Goal: Entertainment & Leisure: Browse casually

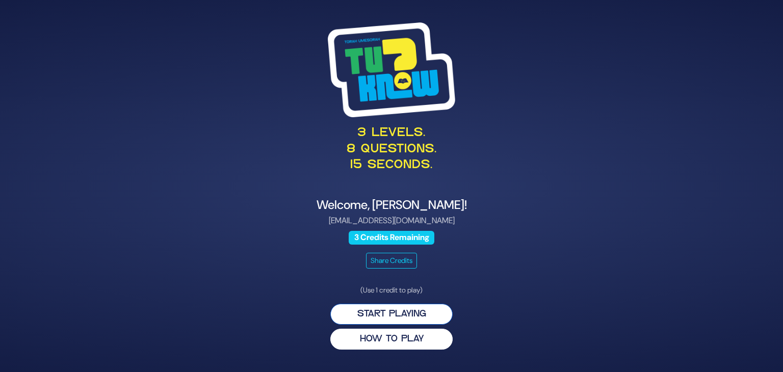
click at [397, 306] on button "Start Playing" at bounding box center [391, 314] width 122 height 21
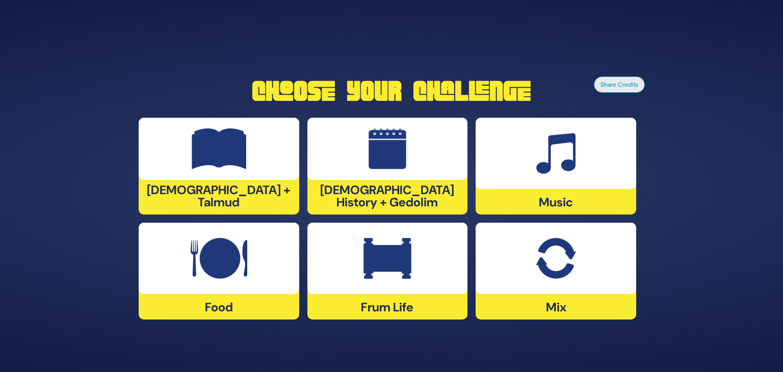
click at [394, 255] on img at bounding box center [388, 258] width 48 height 41
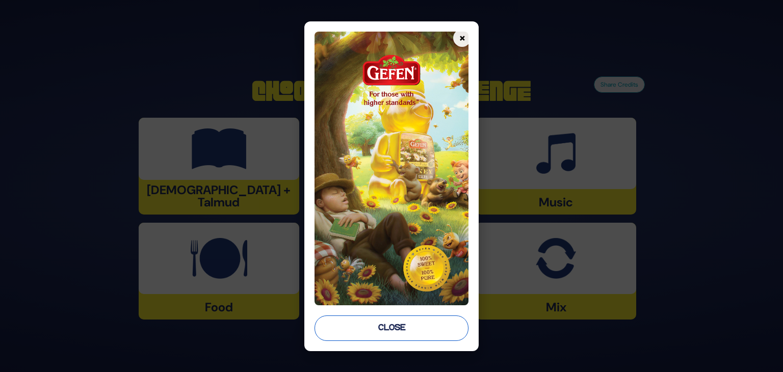
click at [388, 334] on button "Close" at bounding box center [392, 328] width 154 height 25
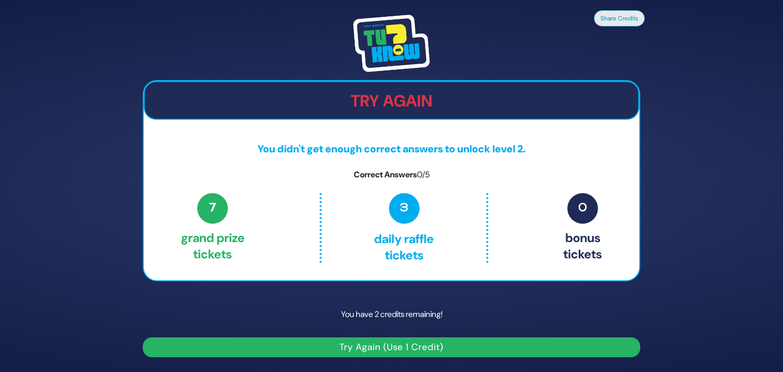
click at [386, 343] on button "Try Again (Use 1 Credit)" at bounding box center [392, 348] width 498 height 20
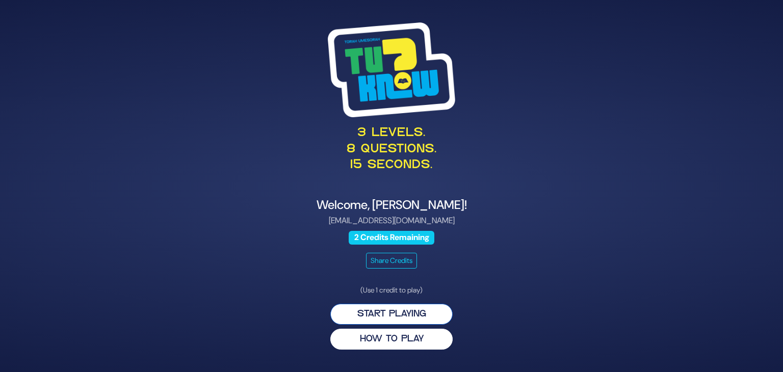
click at [390, 312] on button "Start Playing" at bounding box center [391, 314] width 122 height 21
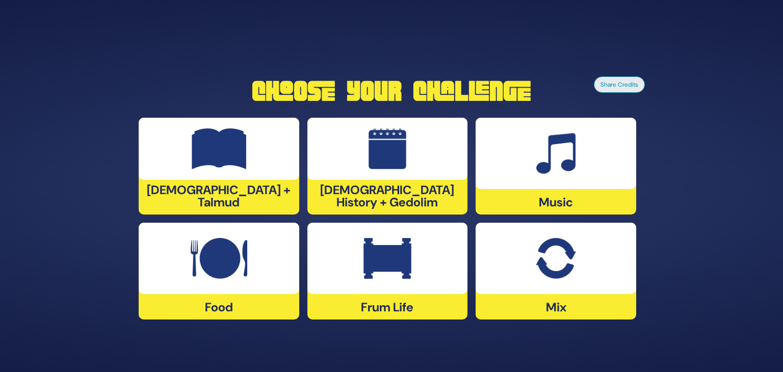
click at [394, 256] on img at bounding box center [388, 258] width 48 height 41
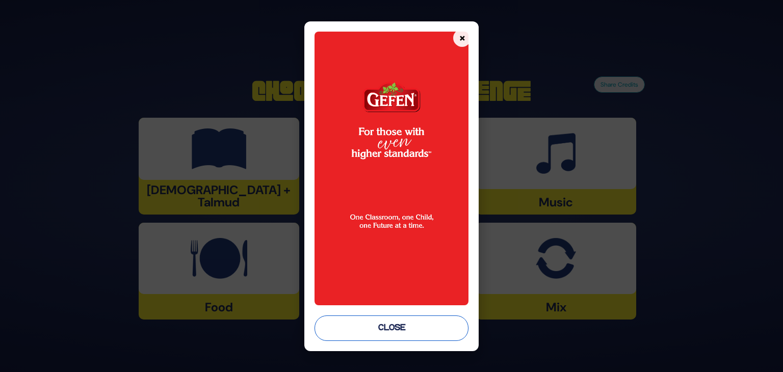
click at [411, 335] on button "Close" at bounding box center [392, 328] width 154 height 25
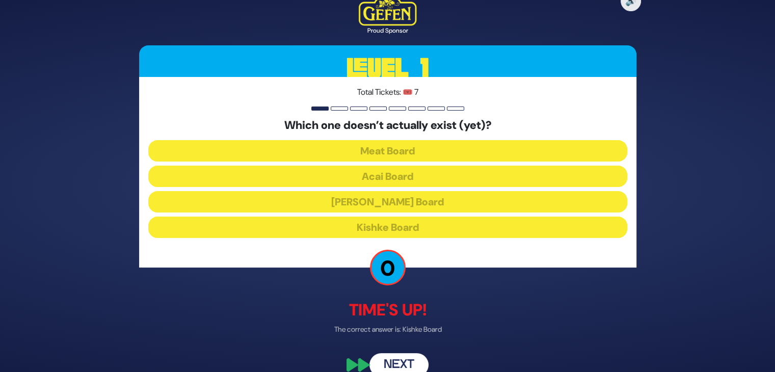
click at [408, 359] on button "Next" at bounding box center [399, 364] width 59 height 23
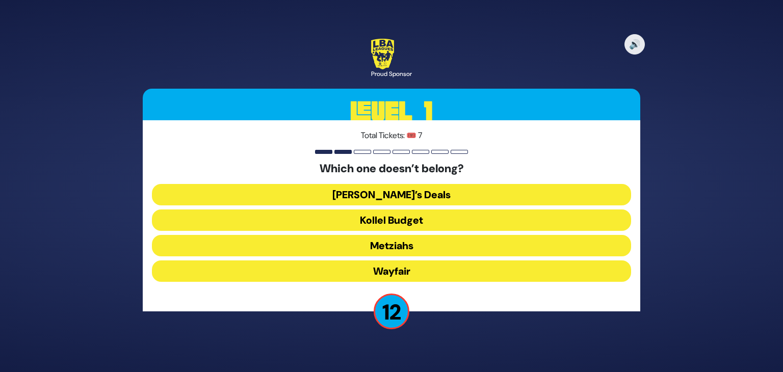
click at [408, 272] on button "Wayfair" at bounding box center [391, 271] width 479 height 21
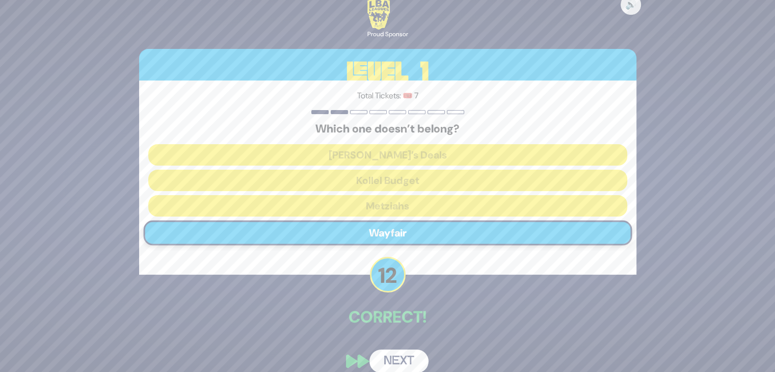
click at [410, 361] on button "Next" at bounding box center [399, 361] width 59 height 23
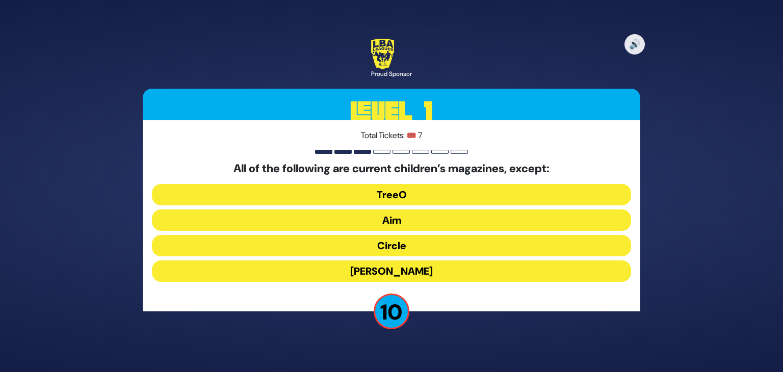
click at [419, 270] on button "Mishpacha Jr." at bounding box center [391, 271] width 479 height 21
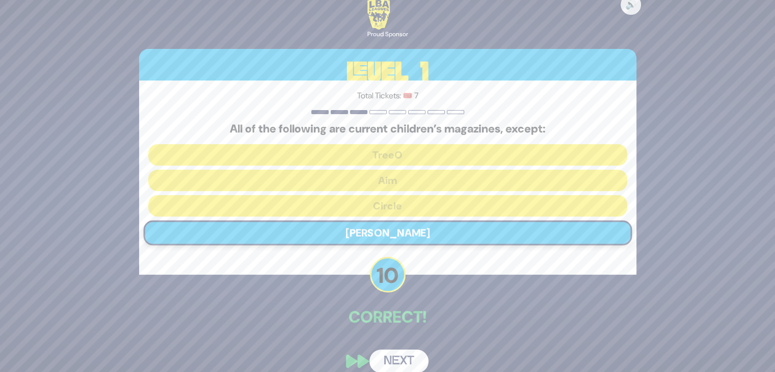
click at [398, 365] on button "Next" at bounding box center [399, 361] width 59 height 23
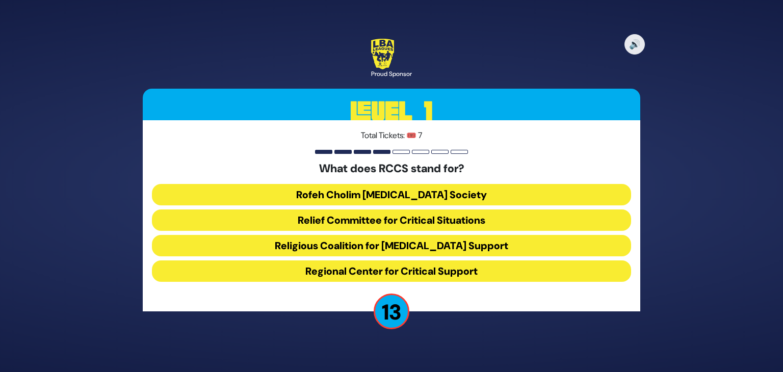
click at [422, 194] on button "Rofeh Cholim Cancer Society" at bounding box center [391, 194] width 479 height 21
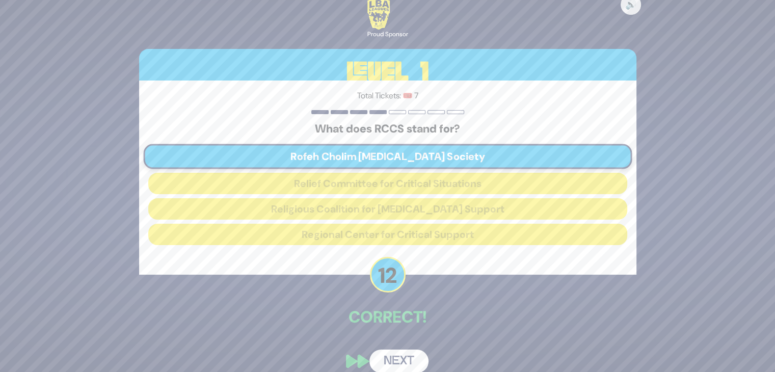
click at [396, 369] on button "Next" at bounding box center [399, 361] width 59 height 23
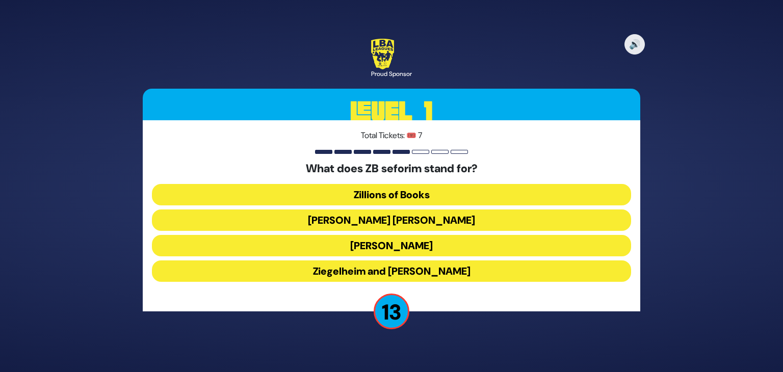
click at [427, 219] on button "Zundel Berman" at bounding box center [391, 220] width 479 height 21
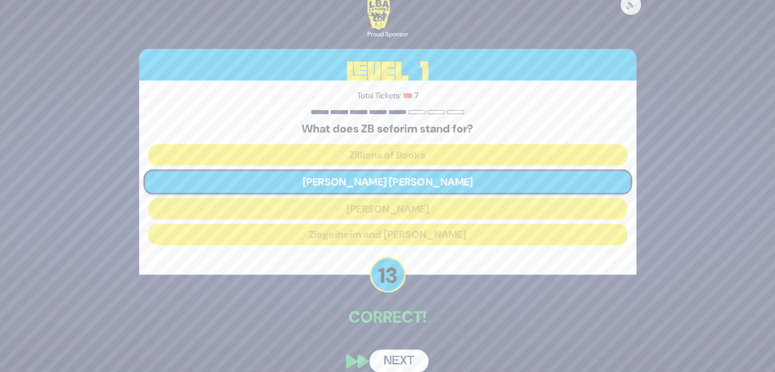
click at [385, 359] on button "Next" at bounding box center [399, 361] width 59 height 23
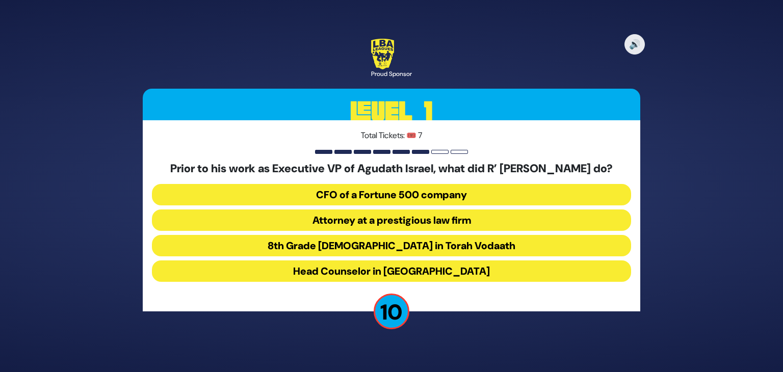
click at [500, 282] on button "Head Counselor in Camp Agudah" at bounding box center [391, 271] width 479 height 21
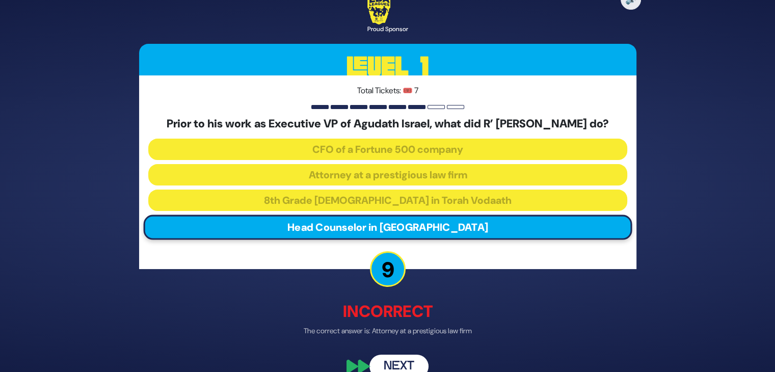
click at [404, 370] on button "Next" at bounding box center [399, 366] width 59 height 23
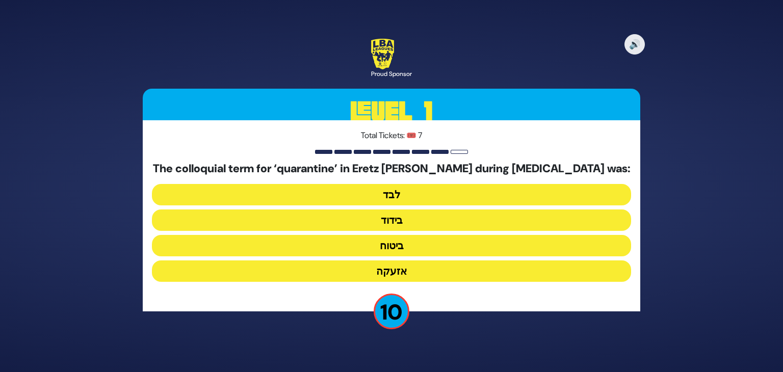
click at [418, 216] on button "בידוד" at bounding box center [391, 220] width 479 height 21
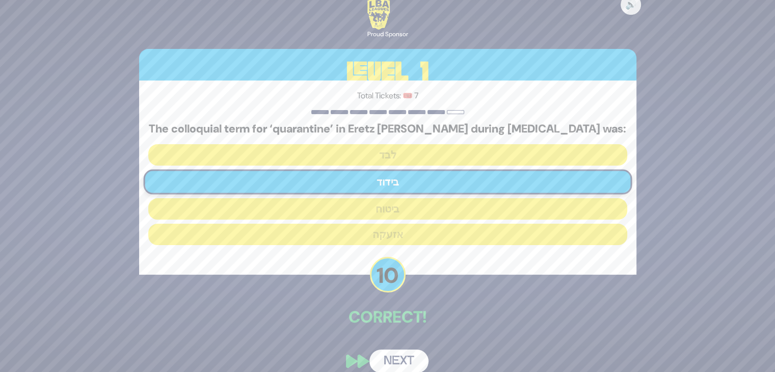
click at [400, 357] on button "Next" at bounding box center [399, 361] width 59 height 23
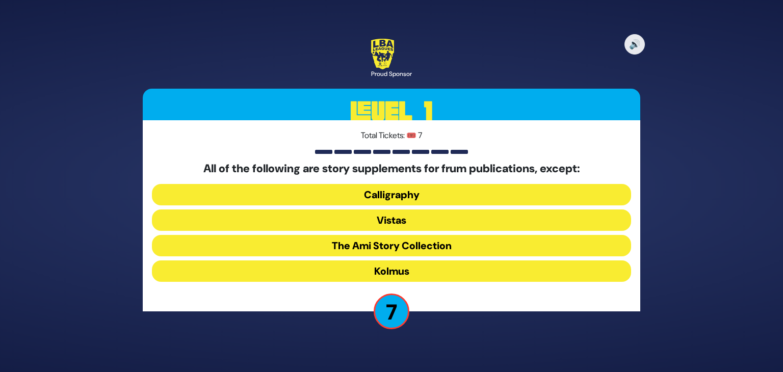
click at [395, 247] on button "The Ami Story Collection" at bounding box center [391, 245] width 479 height 21
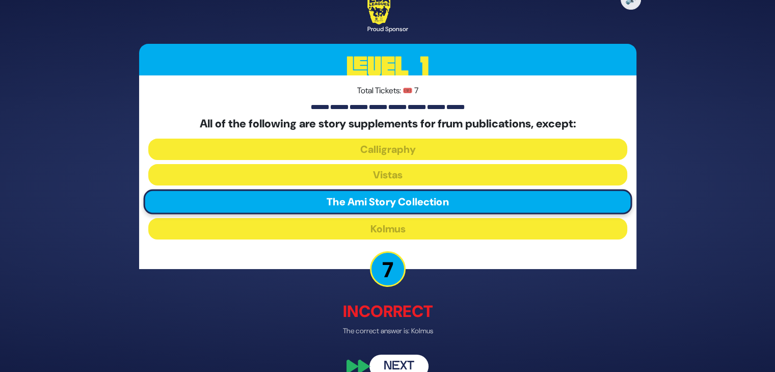
click at [395, 364] on button "Next" at bounding box center [399, 366] width 59 height 23
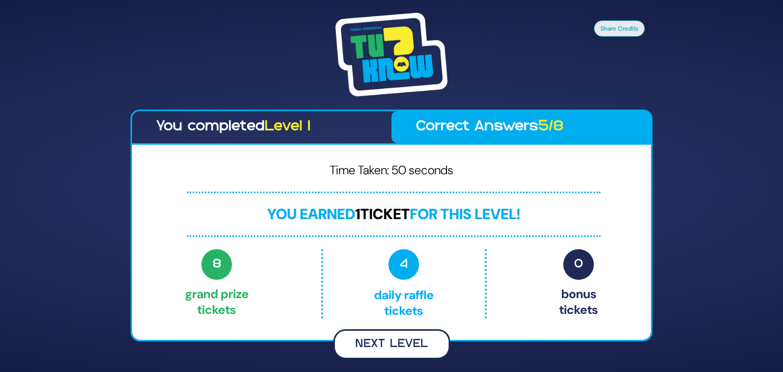
click at [407, 341] on button "Next Level" at bounding box center [391, 344] width 117 height 30
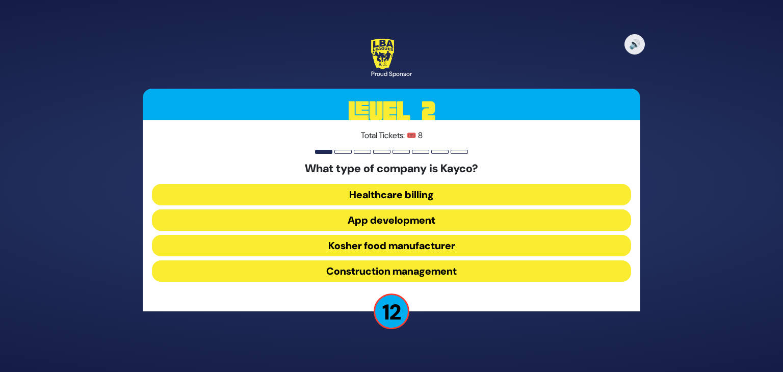
click at [396, 199] on button "Healthcare billing" at bounding box center [391, 194] width 479 height 21
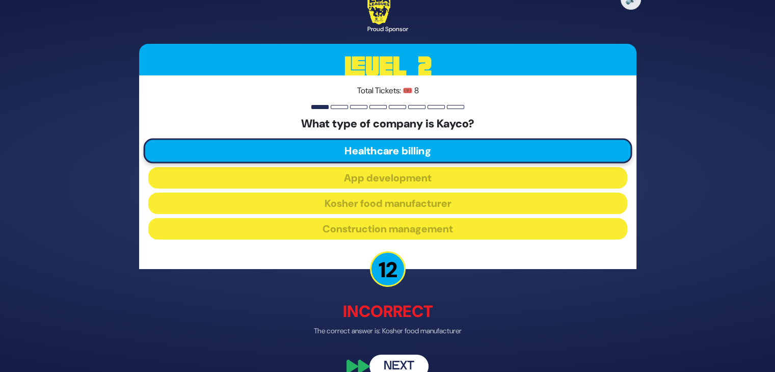
click at [407, 366] on button "Next" at bounding box center [399, 366] width 59 height 23
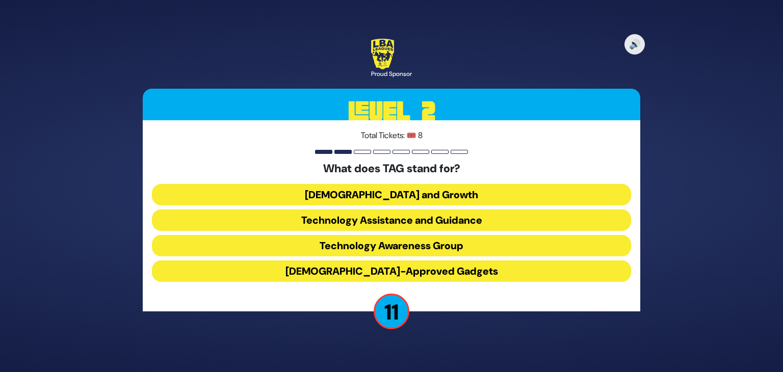
click at [398, 243] on button "Technology Awareness Group" at bounding box center [391, 245] width 479 height 21
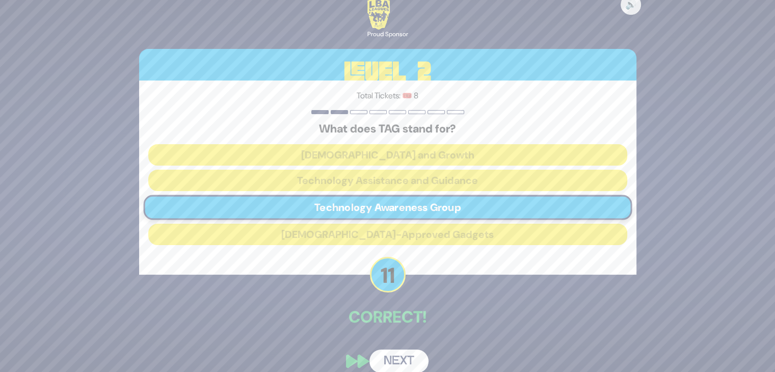
click at [398, 359] on button "Next" at bounding box center [399, 361] width 59 height 23
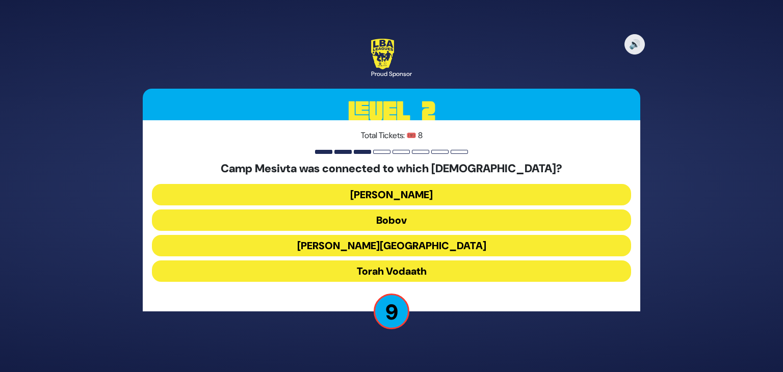
click at [407, 240] on button "Chaim Berlin" at bounding box center [391, 245] width 479 height 21
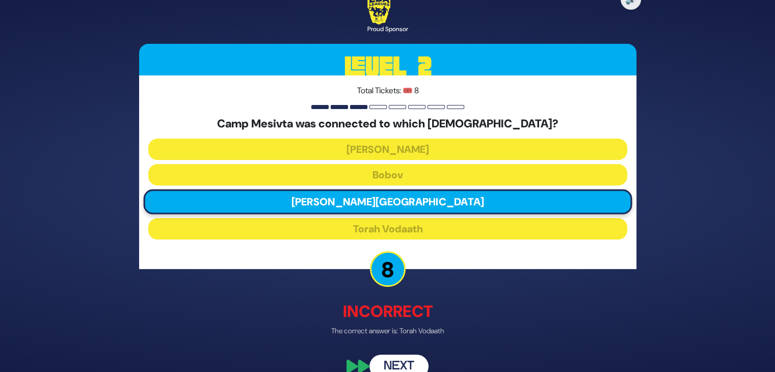
click at [404, 361] on button "Next" at bounding box center [399, 366] width 59 height 23
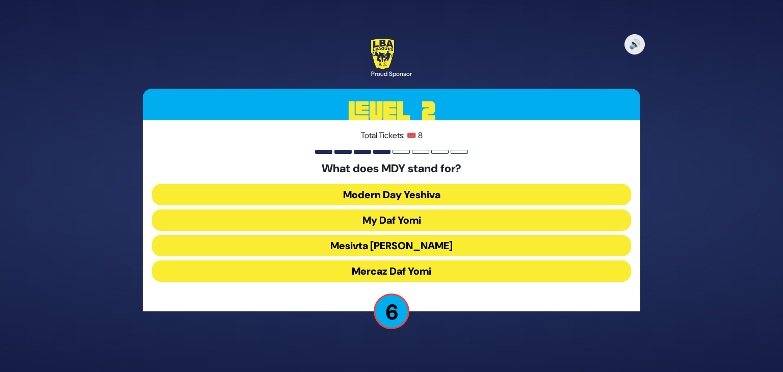
click at [390, 242] on button "Mesivta Darchai Yisrael" at bounding box center [391, 245] width 479 height 21
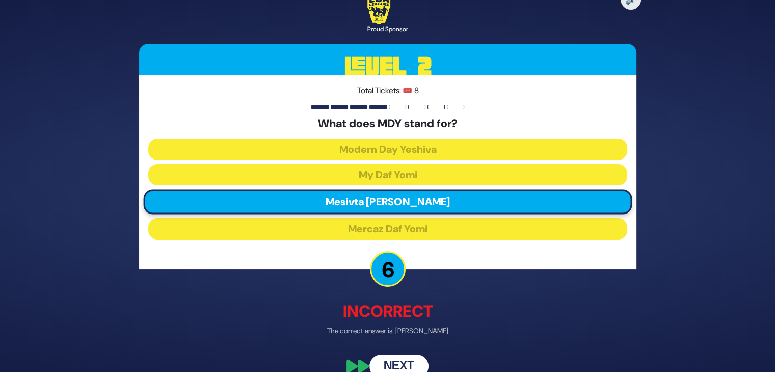
click at [407, 368] on button "Next" at bounding box center [399, 366] width 59 height 23
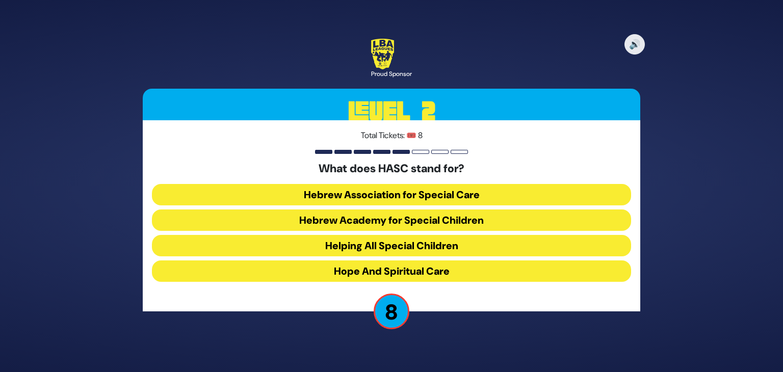
click at [442, 220] on button "Hebrew Academy for Special Children" at bounding box center [391, 220] width 479 height 21
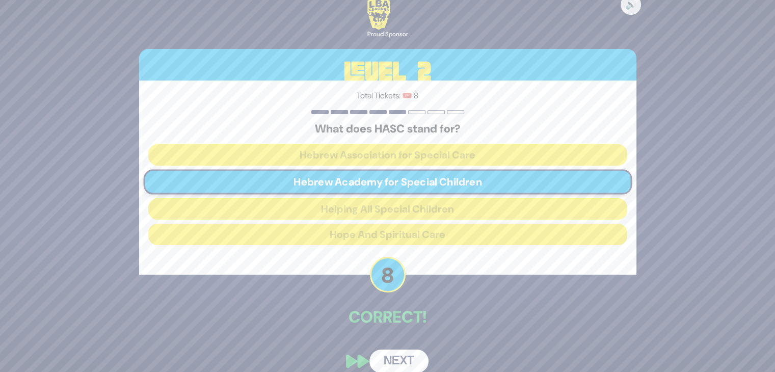
click at [392, 359] on button "Next" at bounding box center [399, 361] width 59 height 23
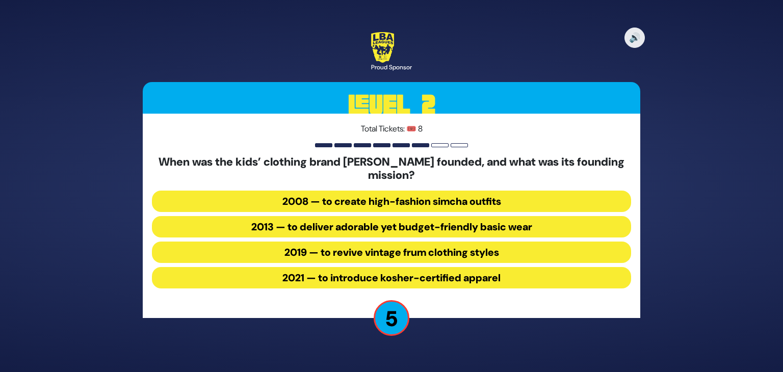
click at [410, 228] on button "2013 — to deliver adorable yet budget-friendly basic wear" at bounding box center [391, 226] width 479 height 21
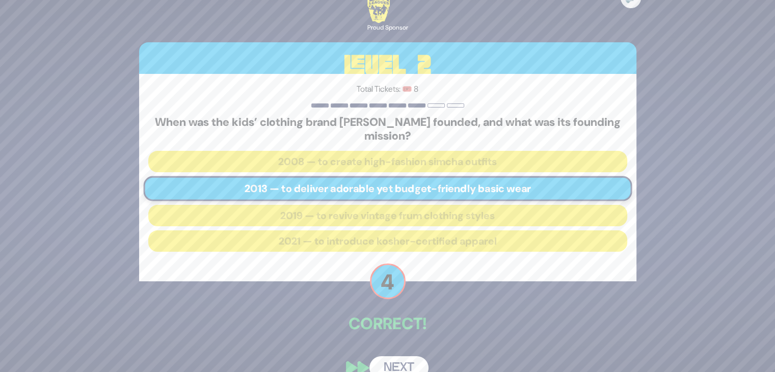
click at [394, 360] on button "Next" at bounding box center [399, 367] width 59 height 23
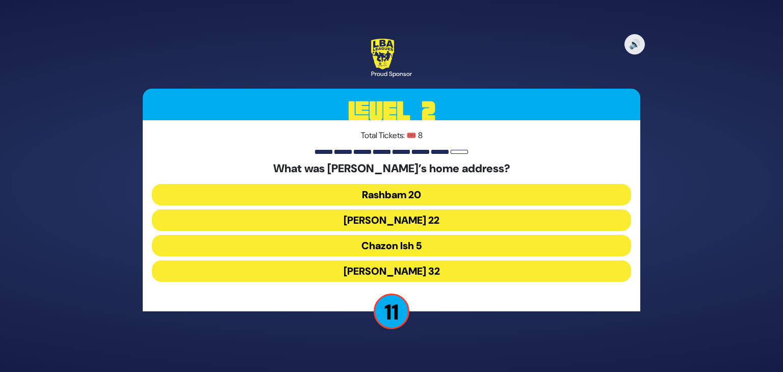
click at [396, 254] on button "Chazon Ish 5" at bounding box center [391, 245] width 479 height 21
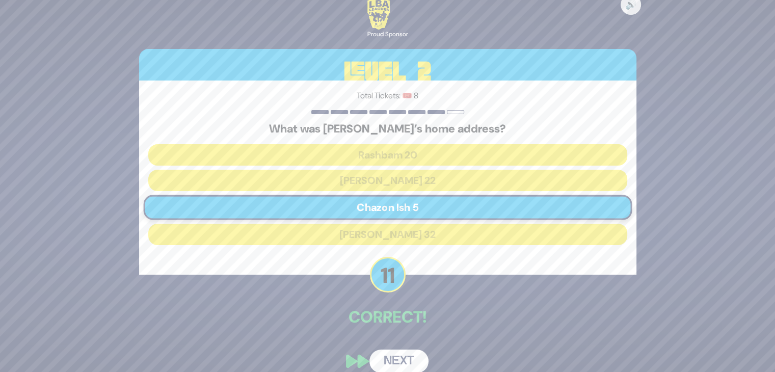
click at [398, 359] on button "Next" at bounding box center [399, 361] width 59 height 23
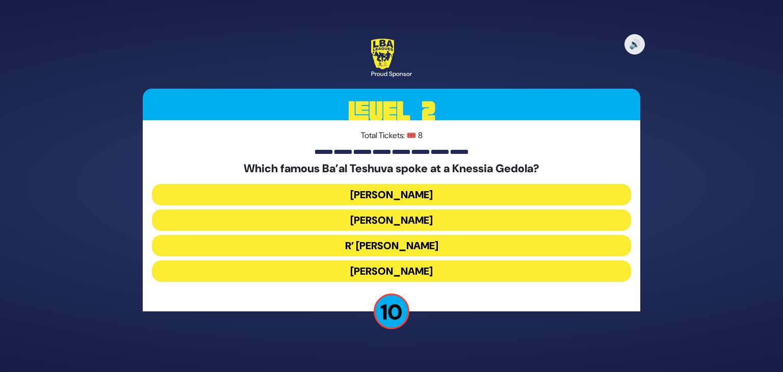
click at [402, 249] on button "R’ Uri Zohar" at bounding box center [391, 245] width 479 height 21
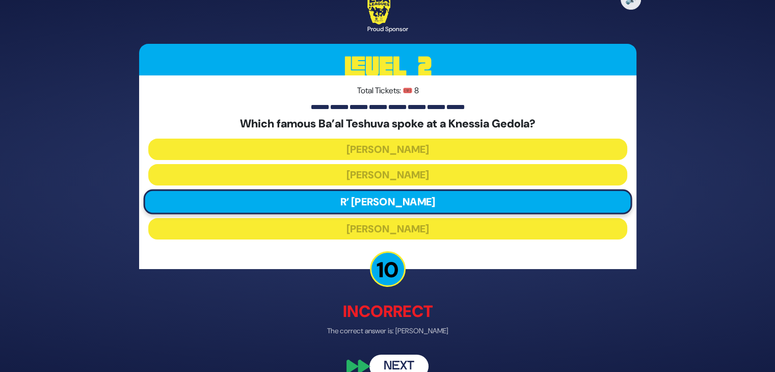
click at [400, 366] on button "Next" at bounding box center [399, 366] width 59 height 23
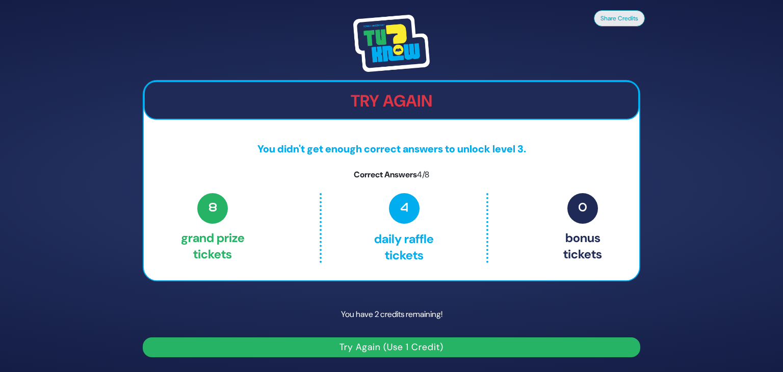
click at [411, 345] on button "Try Again (Use 1 Credit)" at bounding box center [392, 348] width 498 height 20
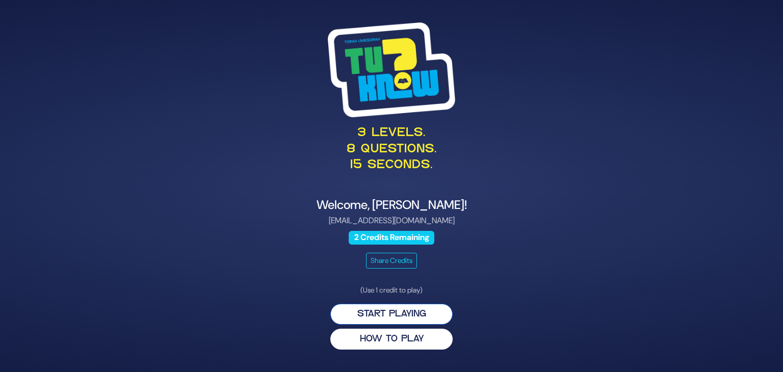
click at [408, 321] on button "Start Playing" at bounding box center [391, 314] width 122 height 21
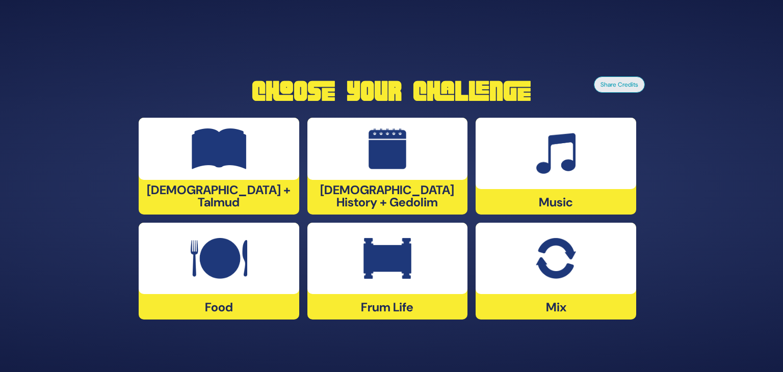
click at [549, 262] on img at bounding box center [556, 258] width 40 height 41
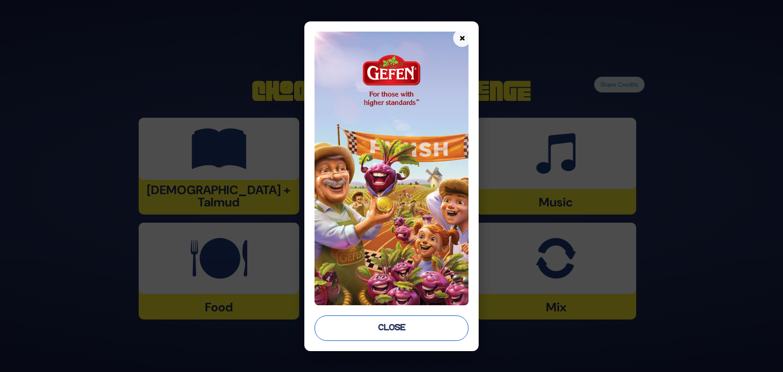
click at [430, 327] on button "Close" at bounding box center [392, 328] width 154 height 25
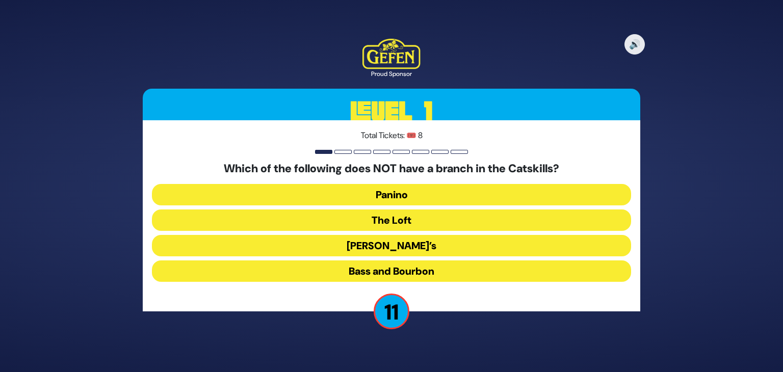
click at [402, 219] on button "The Loft" at bounding box center [391, 220] width 479 height 21
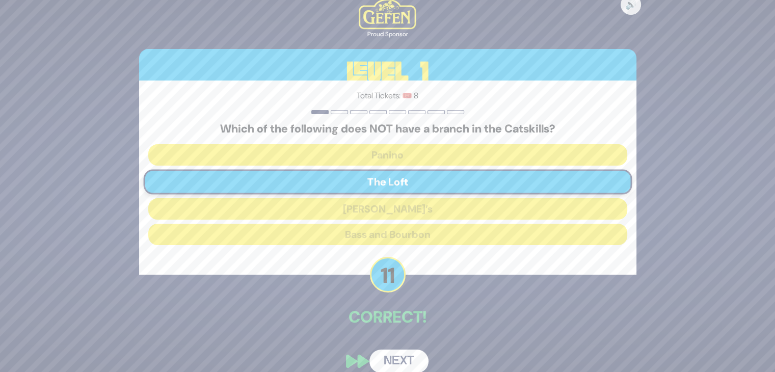
click at [405, 360] on button "Next" at bounding box center [399, 361] width 59 height 23
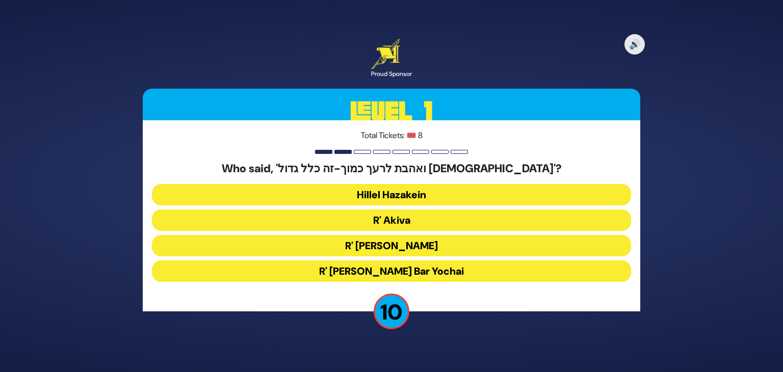
click at [400, 217] on button "R' Akiva" at bounding box center [391, 220] width 479 height 21
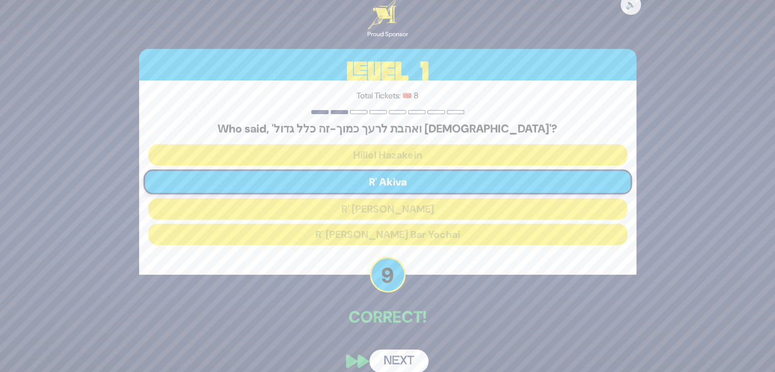
click at [404, 362] on button "Next" at bounding box center [399, 361] width 59 height 23
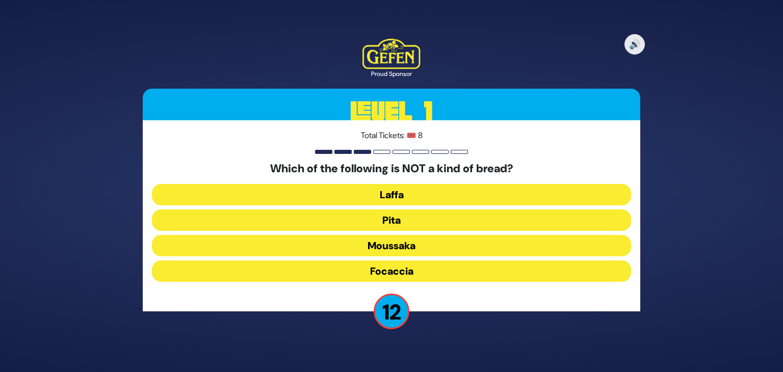
click at [415, 234] on div "Which of the following is NOT a kind of bread? Laffa Pita Moussaka Focaccia" at bounding box center [391, 223] width 479 height 123
click at [413, 238] on button "Moussaka" at bounding box center [391, 245] width 479 height 21
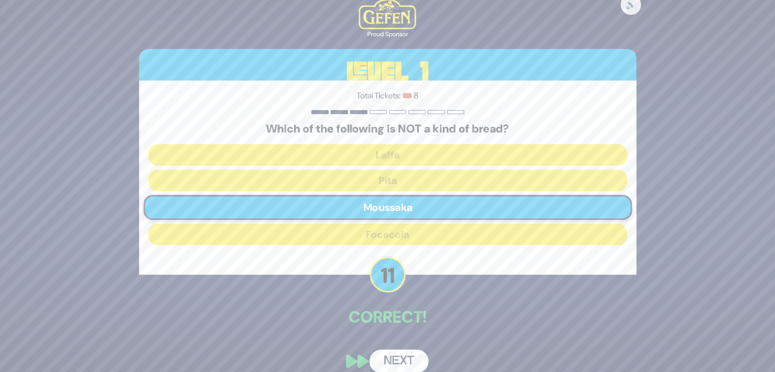
click at [402, 357] on button "Next" at bounding box center [399, 361] width 59 height 23
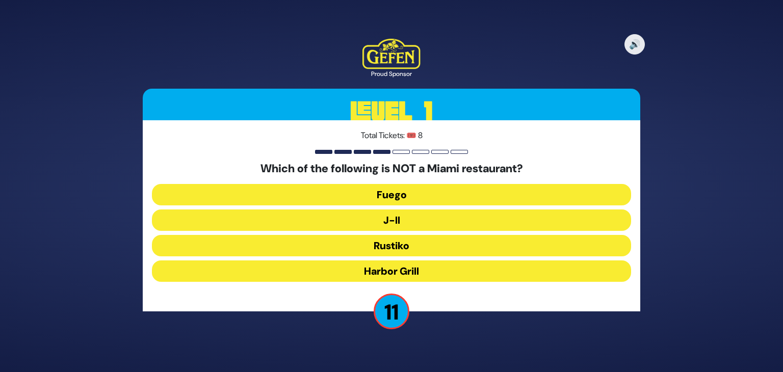
click at [403, 224] on button "J-II" at bounding box center [391, 220] width 479 height 21
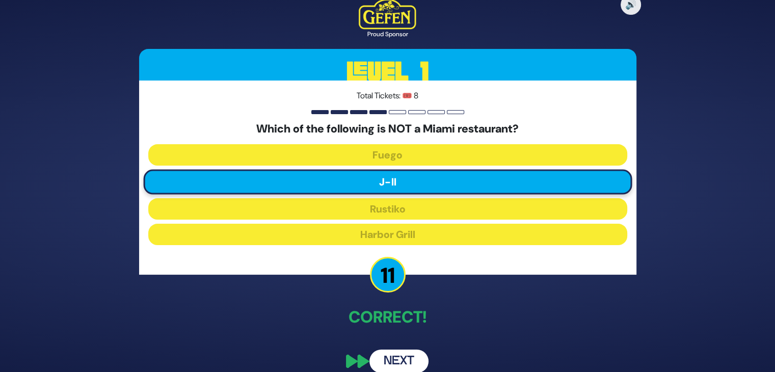
click at [399, 350] on button "Next" at bounding box center [399, 361] width 59 height 23
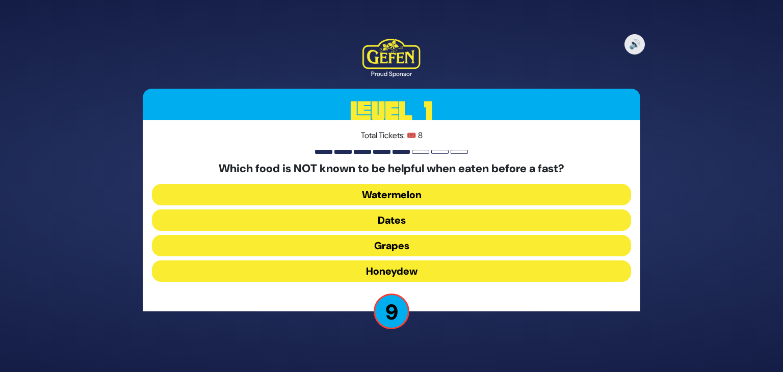
click at [395, 223] on button "Dates" at bounding box center [391, 220] width 479 height 21
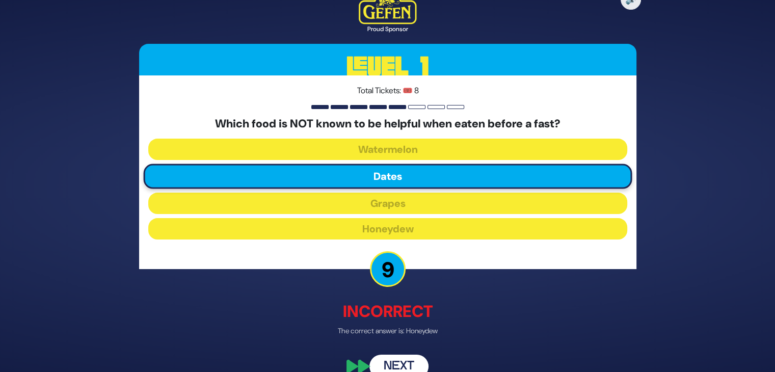
click at [402, 364] on button "Next" at bounding box center [399, 366] width 59 height 23
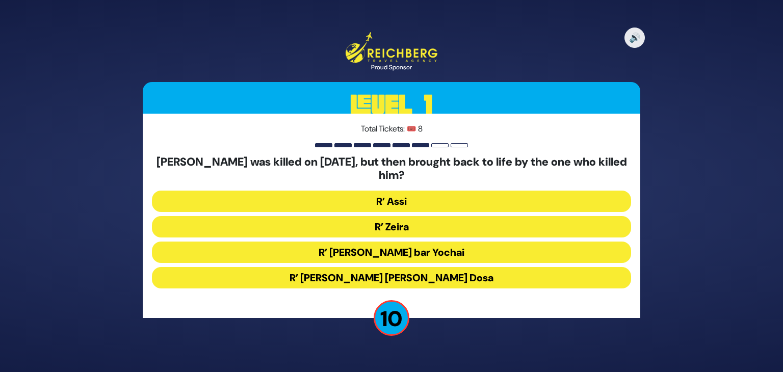
click at [412, 280] on button "R’ Chanina ben Dosa" at bounding box center [391, 277] width 479 height 21
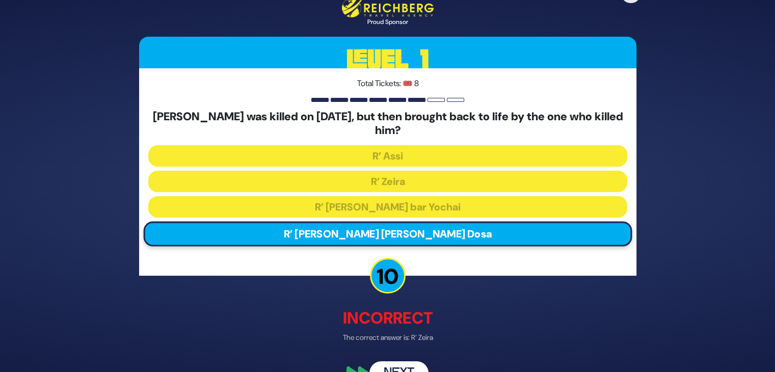
click at [404, 364] on button "Next" at bounding box center [399, 372] width 59 height 23
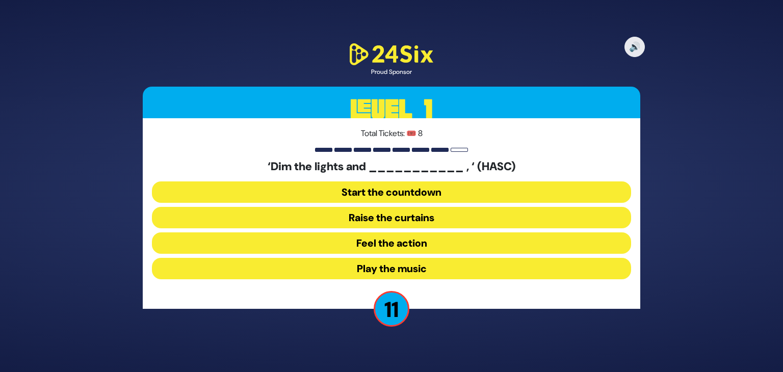
click at [414, 269] on button "Play the music" at bounding box center [391, 268] width 479 height 21
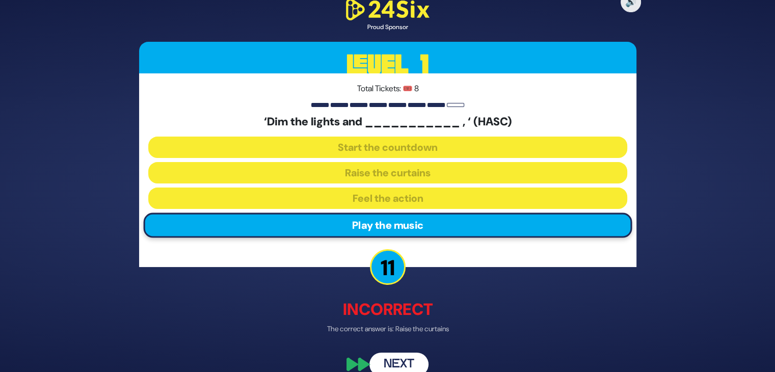
click at [409, 364] on button "Next" at bounding box center [399, 364] width 59 height 23
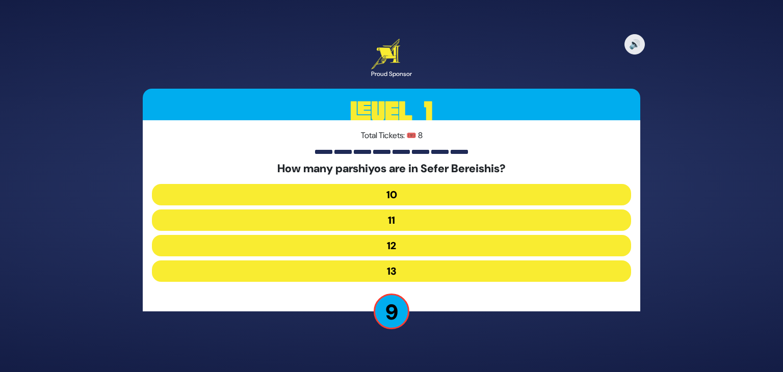
click at [430, 253] on button "12" at bounding box center [391, 245] width 479 height 21
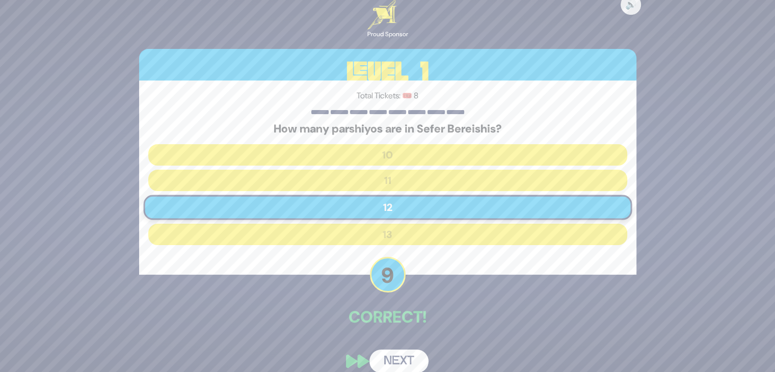
click at [416, 333] on div "🔊 Proud Sponsor Level 1 Total Tickets: 🎟️ 8 How many parshiyos are in Sefer Ber…" at bounding box center [388, 186] width 522 height 398
click at [405, 358] on button "Next" at bounding box center [399, 361] width 59 height 23
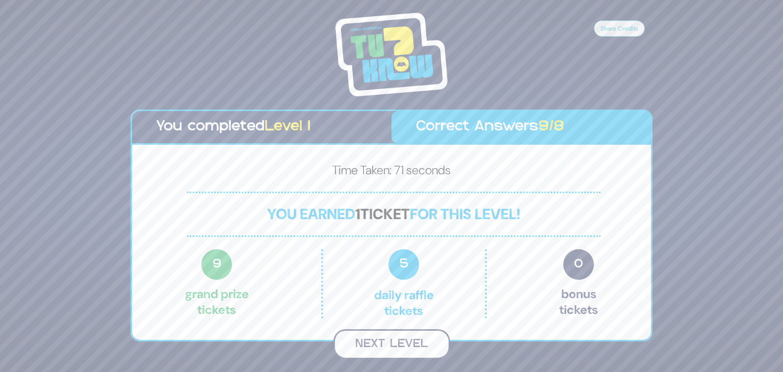
click at [408, 339] on button "Next Level" at bounding box center [391, 344] width 117 height 30
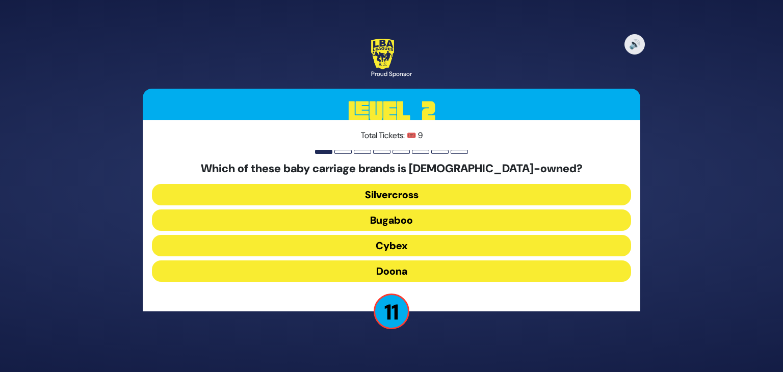
click at [399, 264] on button "Doona" at bounding box center [391, 271] width 479 height 21
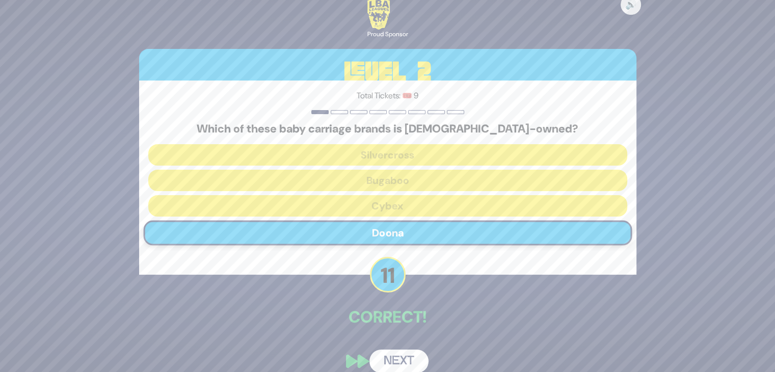
click at [407, 357] on button "Next" at bounding box center [399, 361] width 59 height 23
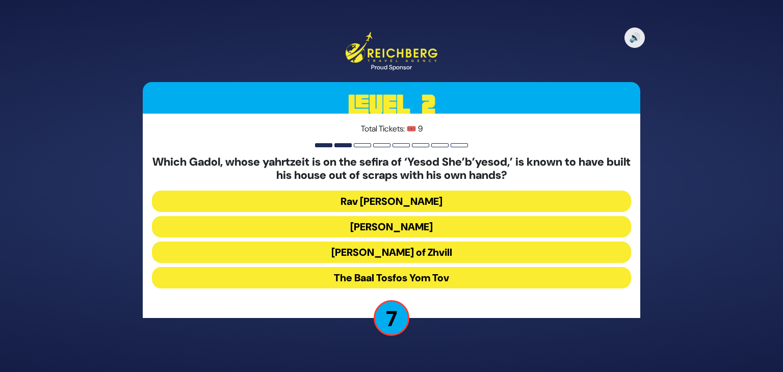
click at [421, 278] on button "The Baal Tosfos Yom Tov" at bounding box center [391, 277] width 479 height 21
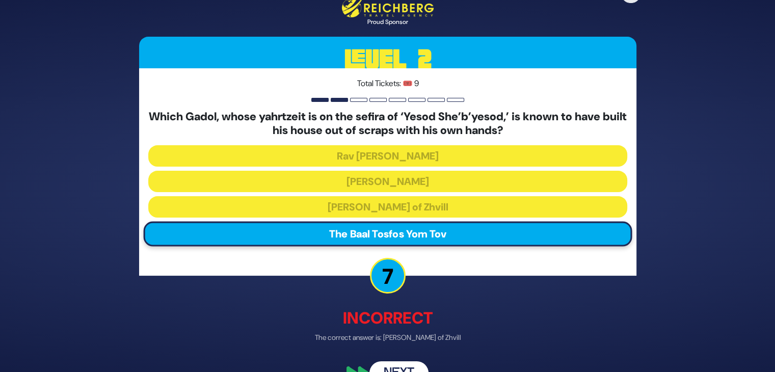
click at [408, 369] on button "Next" at bounding box center [399, 372] width 59 height 23
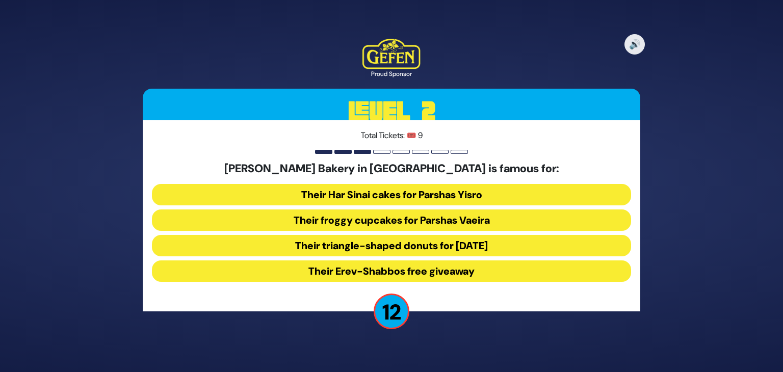
click at [373, 223] on button "Their froggy cupcakes for Parshas Vaeira" at bounding box center [391, 220] width 479 height 21
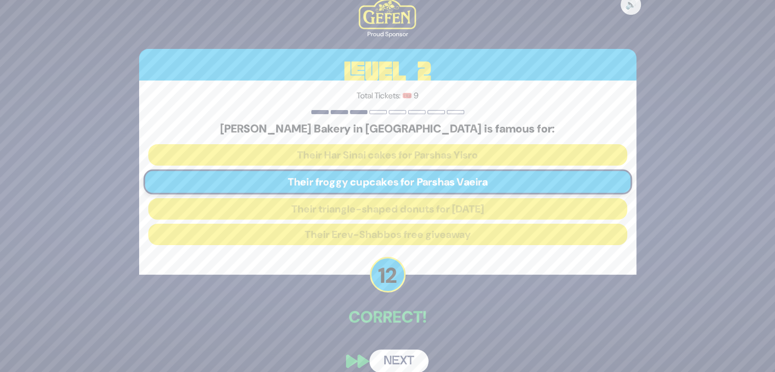
click at [398, 354] on button "Next" at bounding box center [399, 361] width 59 height 23
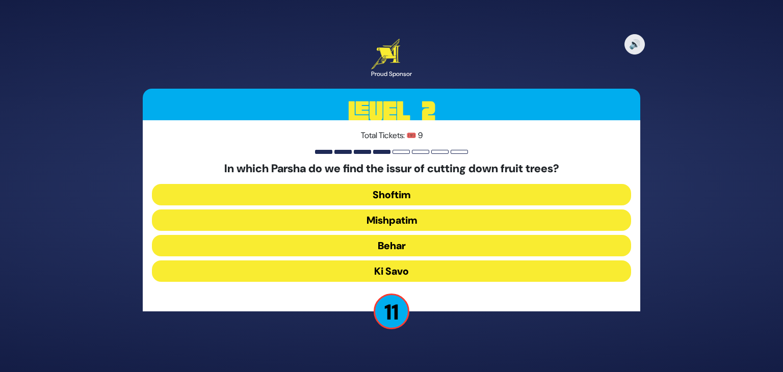
click at [406, 218] on button "Mishpatim" at bounding box center [391, 220] width 479 height 21
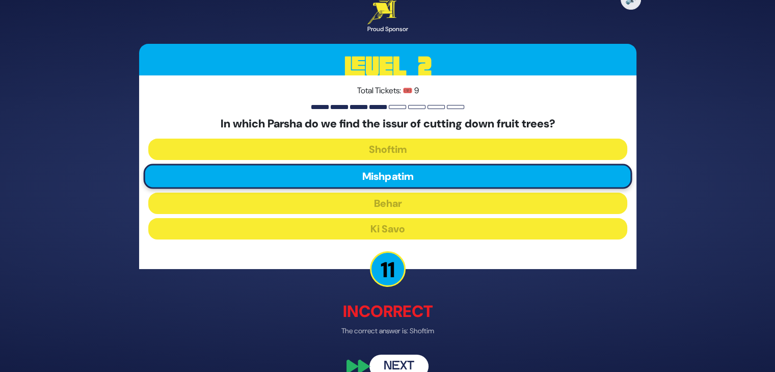
click at [406, 359] on button "Next" at bounding box center [399, 366] width 59 height 23
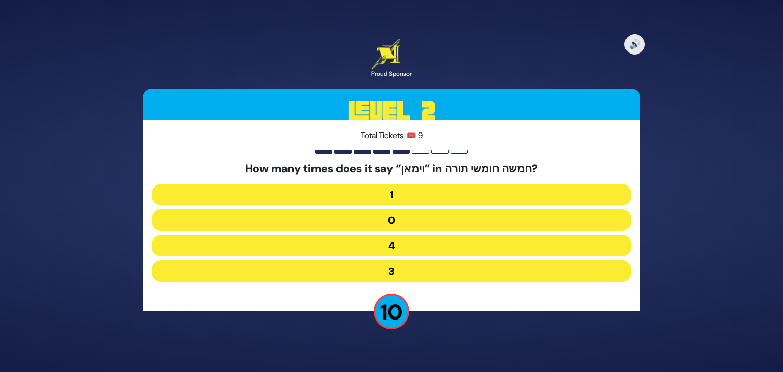
click at [388, 241] on button "4" at bounding box center [391, 245] width 479 height 21
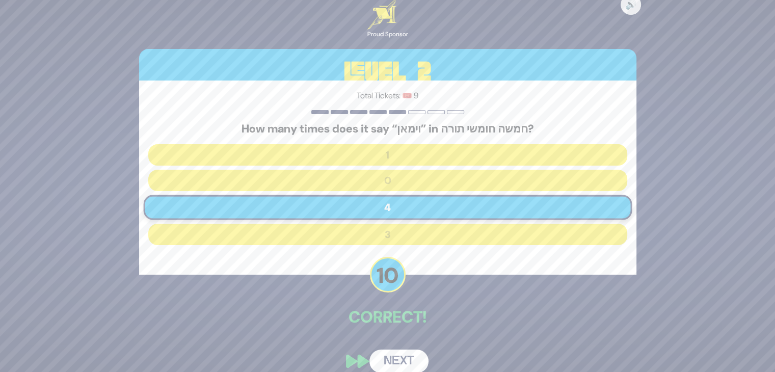
click at [403, 355] on button "Next" at bounding box center [399, 361] width 59 height 23
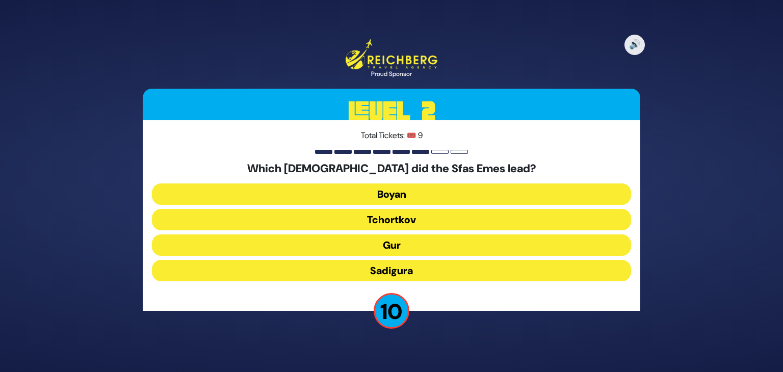
click at [396, 248] on button "Gur" at bounding box center [391, 245] width 479 height 21
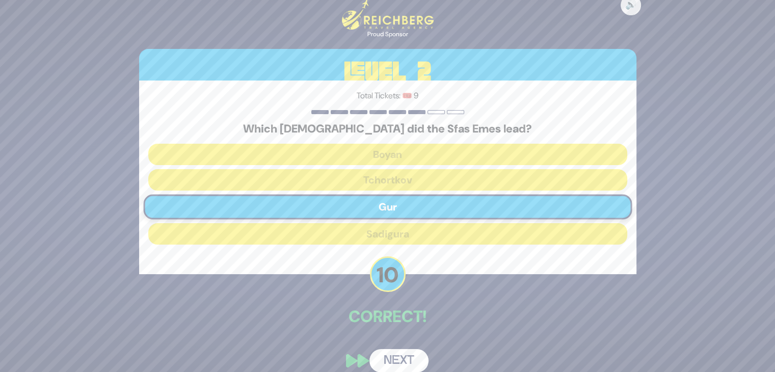
click at [402, 359] on button "Next" at bounding box center [399, 360] width 59 height 23
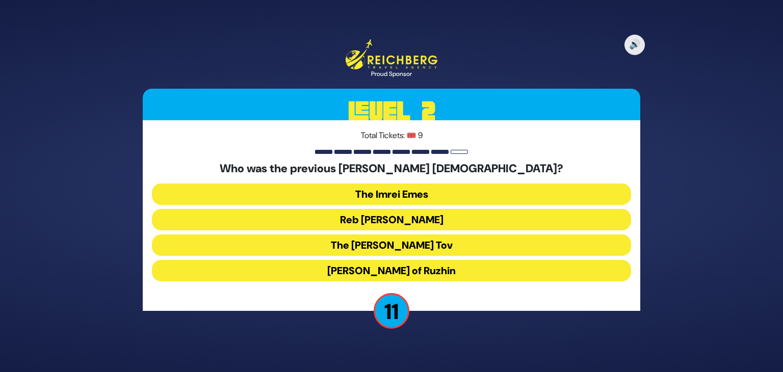
click at [416, 198] on button "The Imrei Emes" at bounding box center [391, 194] width 479 height 21
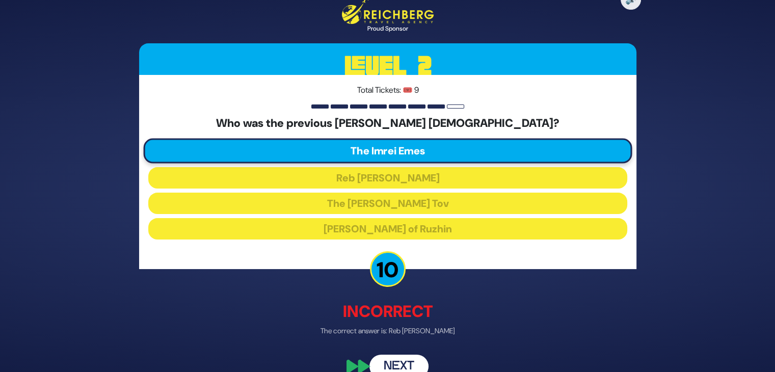
click at [406, 364] on button "Next" at bounding box center [399, 366] width 59 height 23
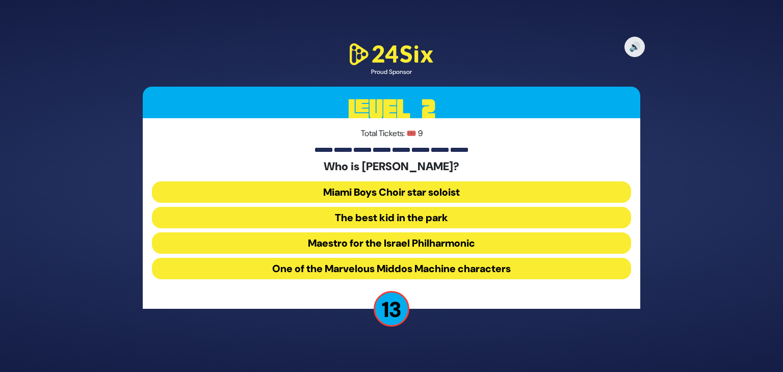
click at [421, 221] on button "The best kid in the park" at bounding box center [391, 217] width 479 height 21
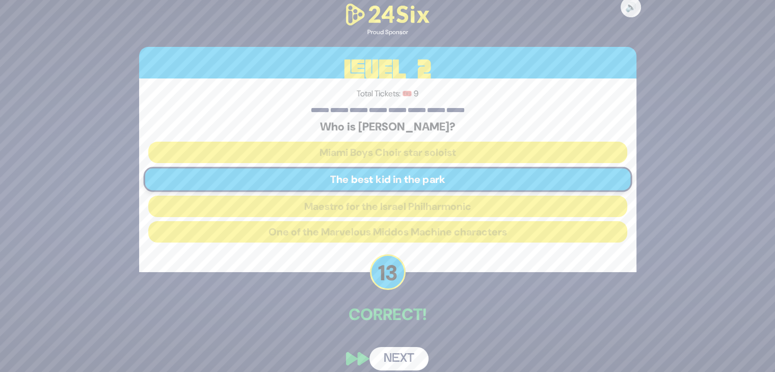
click at [408, 354] on button "Next" at bounding box center [399, 358] width 59 height 23
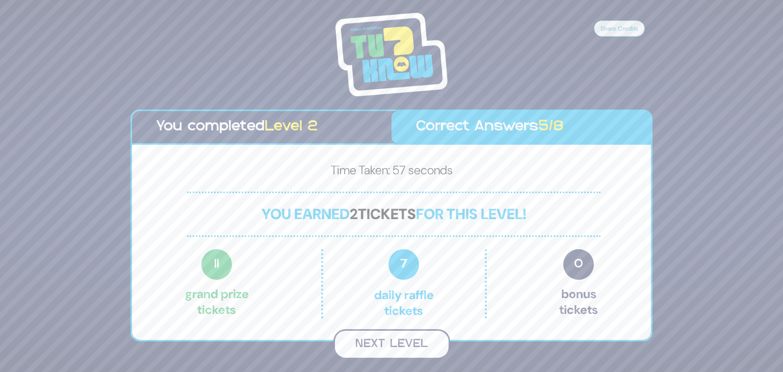
click at [387, 343] on button "Next Level" at bounding box center [391, 344] width 117 height 30
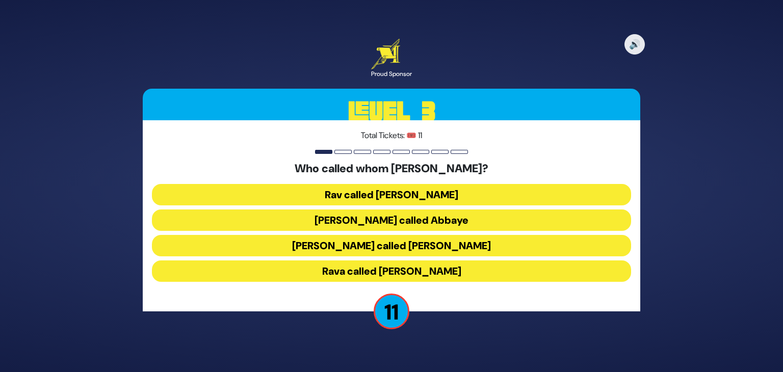
click at [406, 246] on button "Shmuel called Rav Yehuda" at bounding box center [391, 245] width 479 height 21
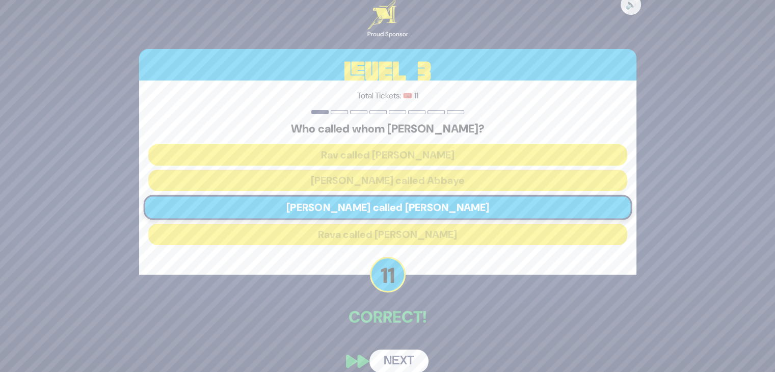
click at [396, 361] on button "Next" at bounding box center [399, 361] width 59 height 23
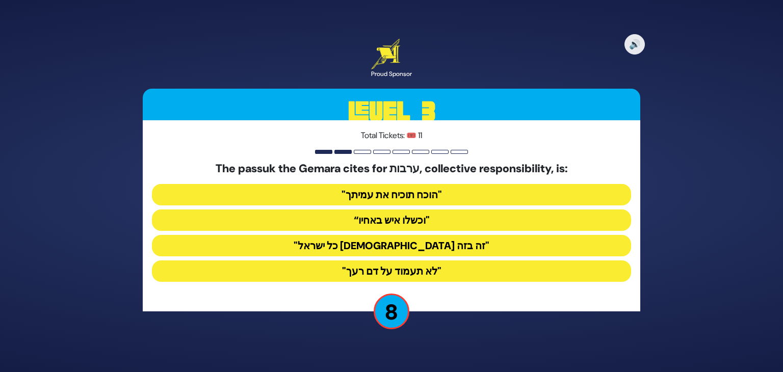
click at [399, 249] on button ""כל ישראל ערבים זה בזה"" at bounding box center [391, 245] width 479 height 21
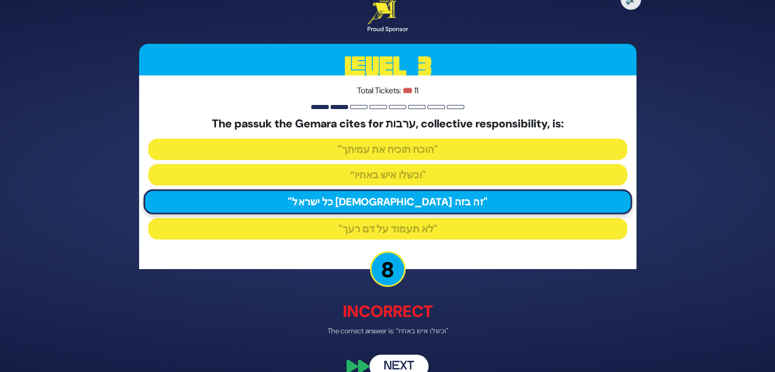
click at [400, 356] on button "Next" at bounding box center [399, 366] width 59 height 23
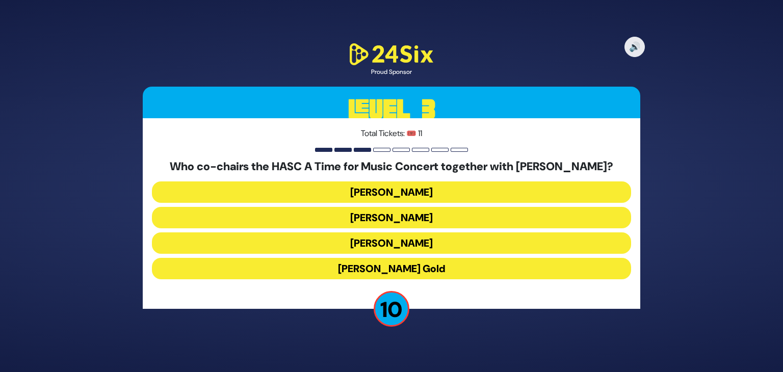
click at [409, 219] on button "Miles Berger" at bounding box center [391, 217] width 479 height 21
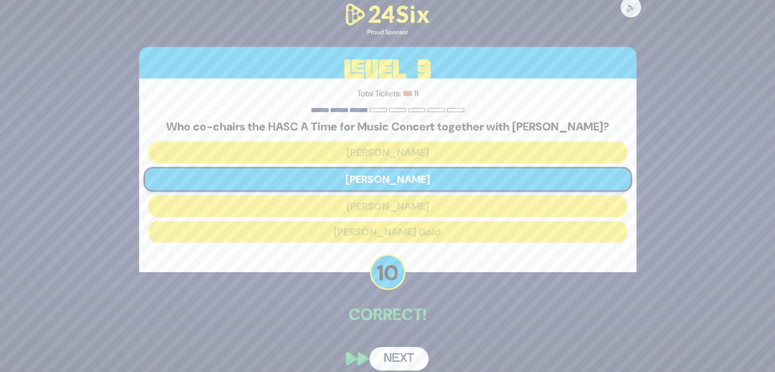
click at [404, 352] on button "Next" at bounding box center [399, 358] width 59 height 23
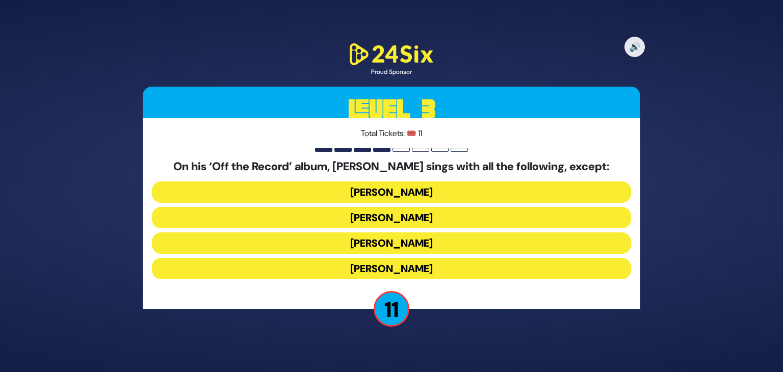
click at [417, 221] on button "Dovi Meisels" at bounding box center [391, 217] width 479 height 21
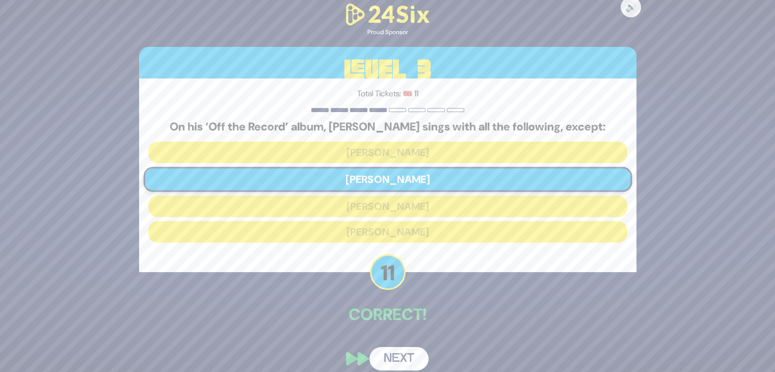
click at [397, 349] on button "Next" at bounding box center [399, 358] width 59 height 23
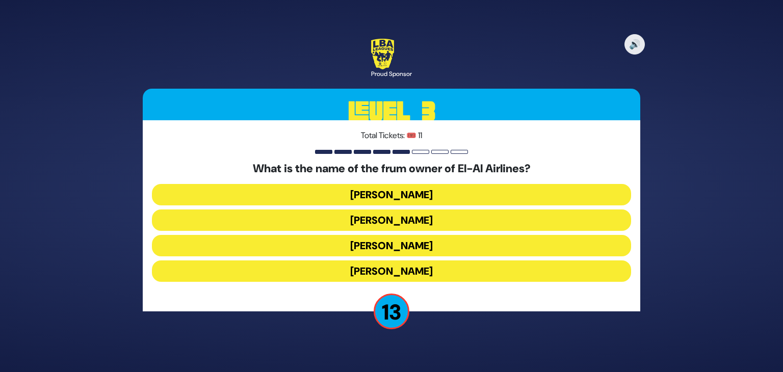
click at [410, 219] on button "Kenny Rosenberg" at bounding box center [391, 220] width 479 height 21
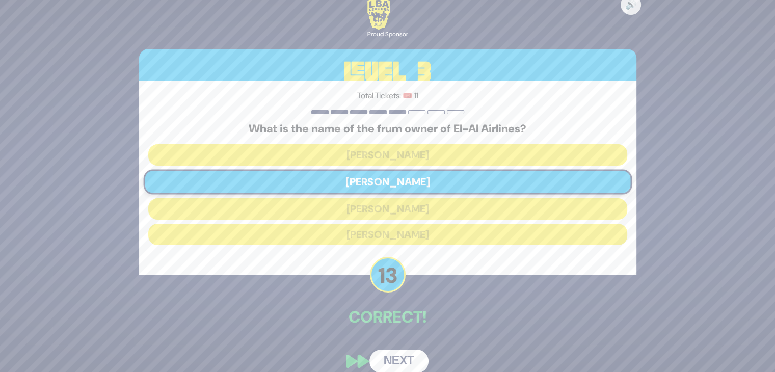
click at [396, 361] on button "Next" at bounding box center [399, 361] width 59 height 23
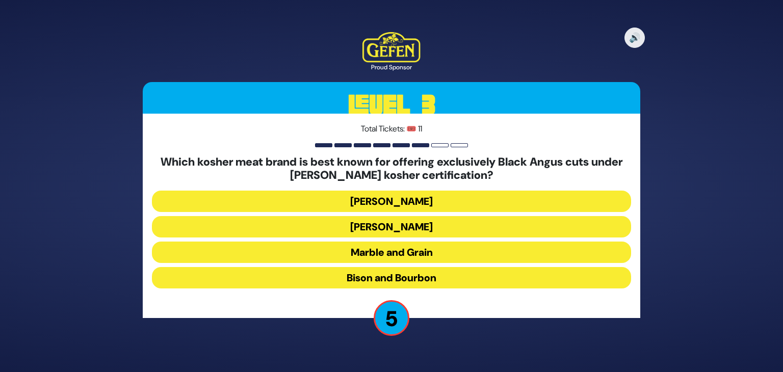
click at [413, 203] on button "Solomon’s" at bounding box center [391, 201] width 479 height 21
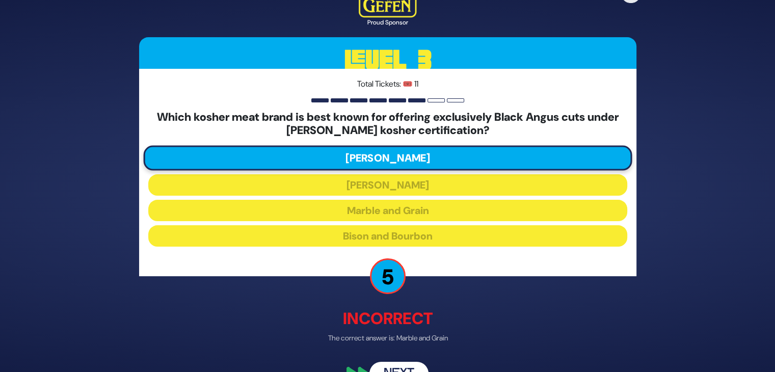
click at [414, 368] on button "Next" at bounding box center [399, 372] width 59 height 23
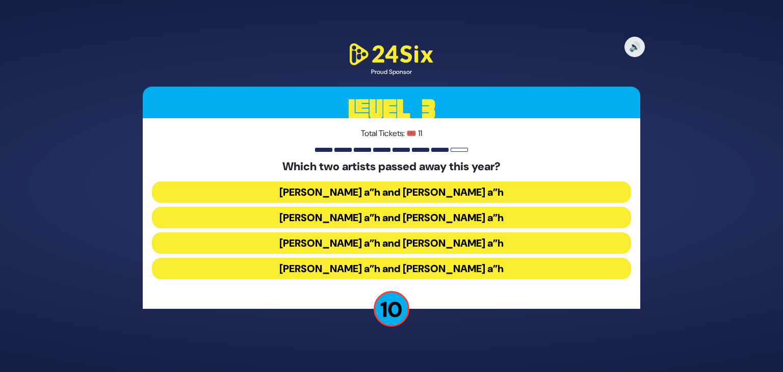
click at [441, 241] on button "Michoel Schnitzler a”h and Yossi Piamenta a”h" at bounding box center [391, 242] width 479 height 21
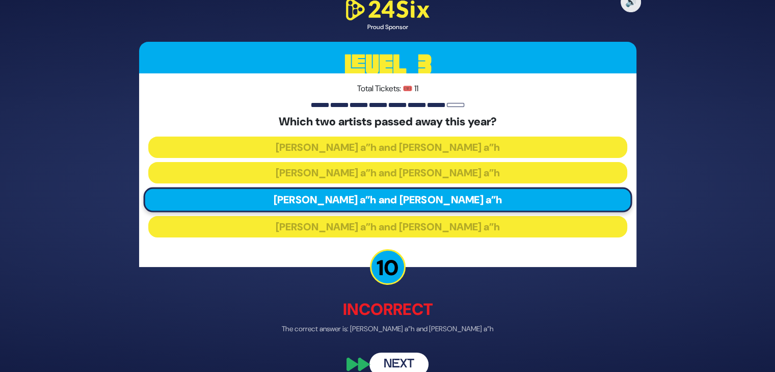
click at [416, 359] on button "Next" at bounding box center [399, 364] width 59 height 23
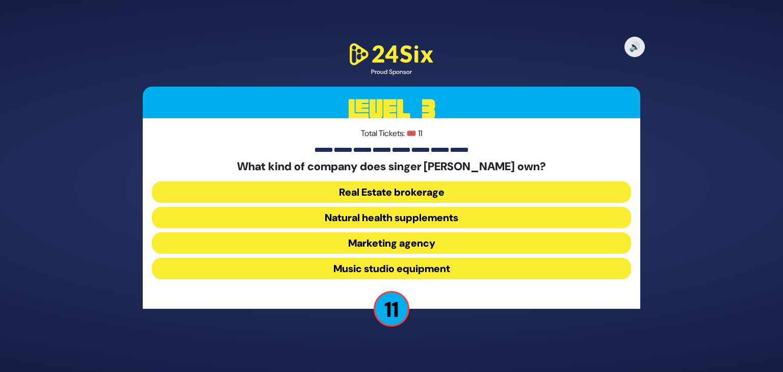
click at [395, 223] on button "Natural health supplements" at bounding box center [391, 217] width 479 height 21
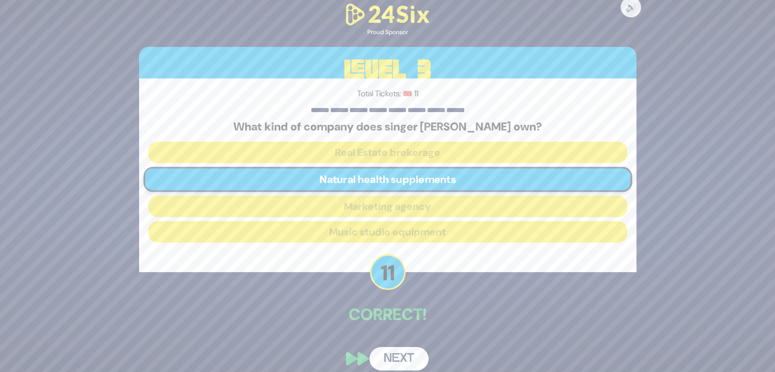
click at [408, 359] on button "Next" at bounding box center [399, 358] width 59 height 23
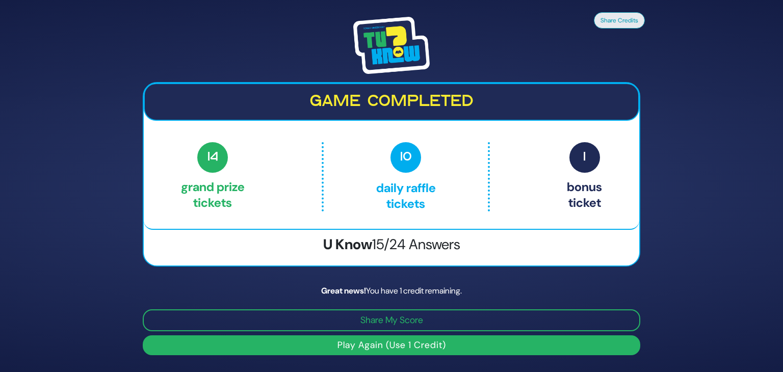
click at [411, 346] on button "Play Again (Use 1 Credit)" at bounding box center [392, 345] width 498 height 20
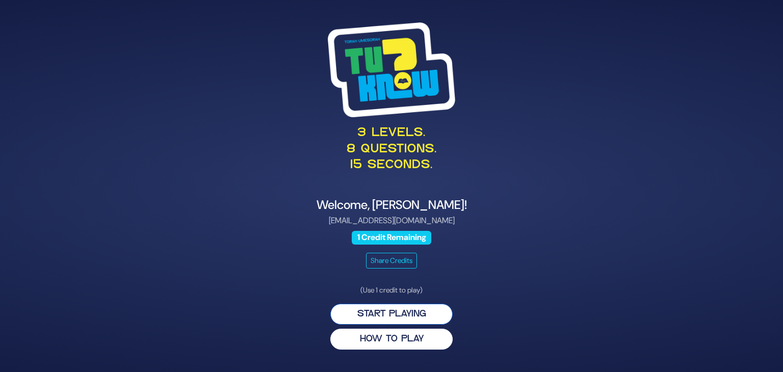
click at [396, 315] on button "Start Playing" at bounding box center [391, 314] width 122 height 21
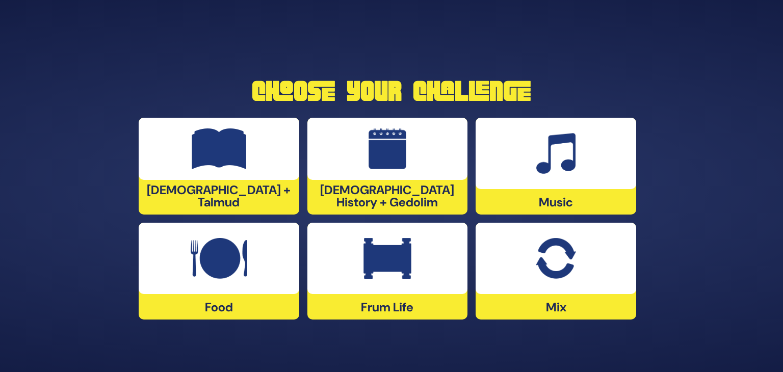
click at [573, 276] on img at bounding box center [556, 258] width 40 height 41
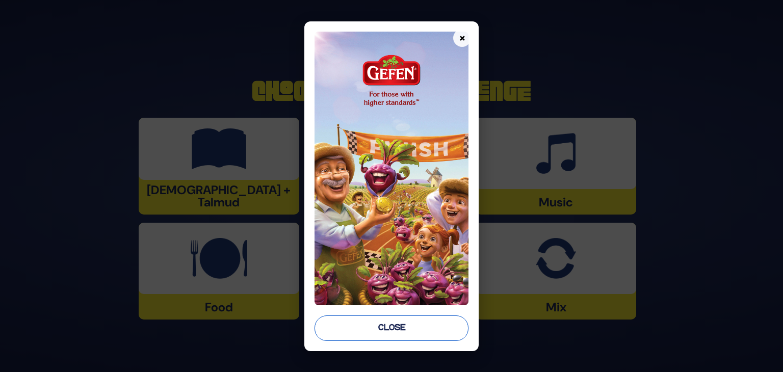
click at [406, 329] on button "Close" at bounding box center [392, 328] width 154 height 25
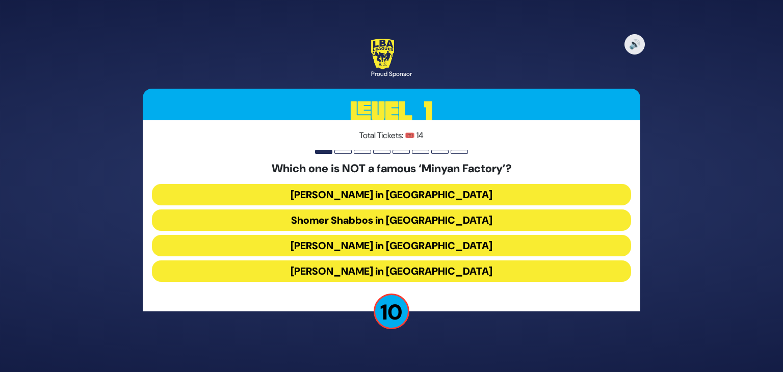
click at [407, 272] on button "[PERSON_NAME] in [GEOGRAPHIC_DATA]" at bounding box center [391, 271] width 479 height 21
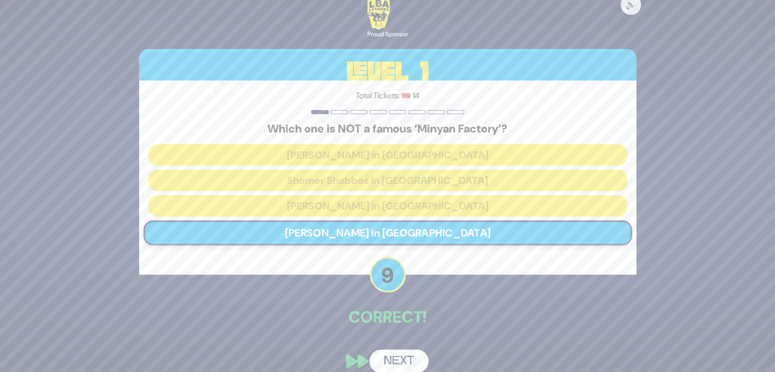
click at [407, 359] on button "Next" at bounding box center [399, 361] width 59 height 23
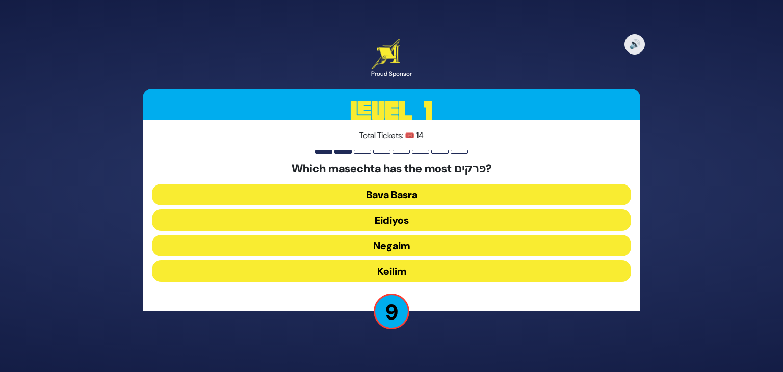
click at [400, 217] on button "Eidiyos" at bounding box center [391, 220] width 479 height 21
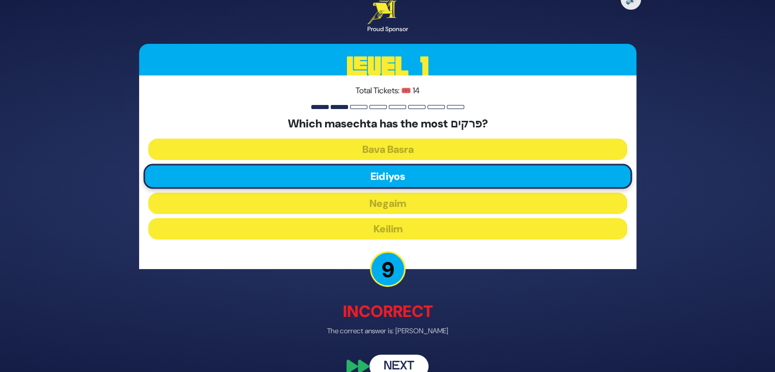
click at [400, 363] on button "Next" at bounding box center [399, 366] width 59 height 23
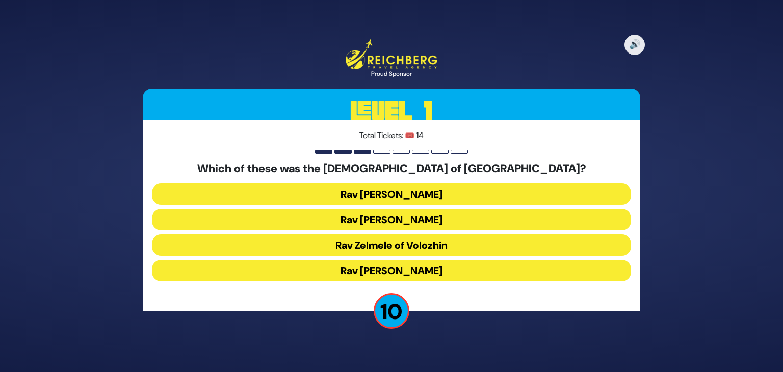
click at [409, 227] on button "Rav [PERSON_NAME]" at bounding box center [391, 219] width 479 height 21
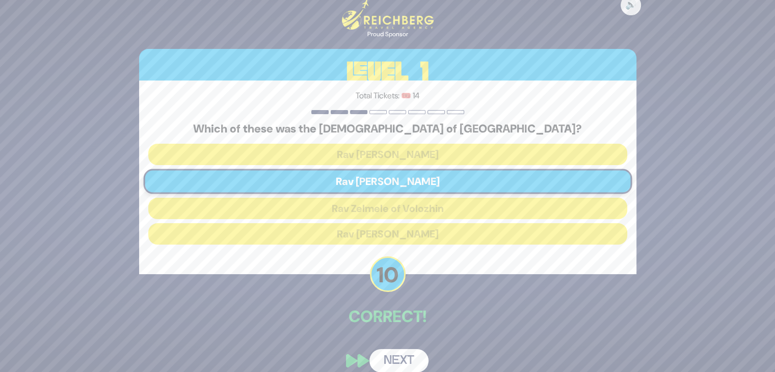
click at [418, 351] on button "Next" at bounding box center [399, 360] width 59 height 23
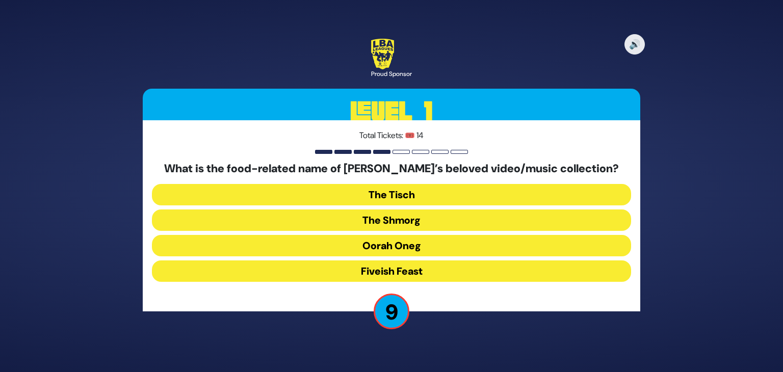
click at [409, 225] on button "The Shmorg" at bounding box center [391, 220] width 479 height 21
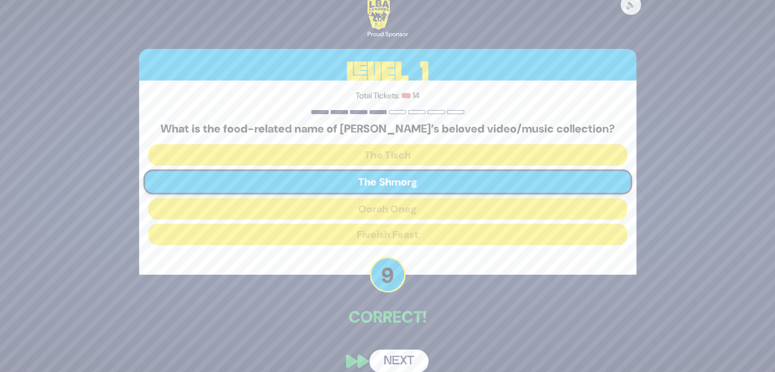
click at [402, 353] on button "Next" at bounding box center [399, 361] width 59 height 23
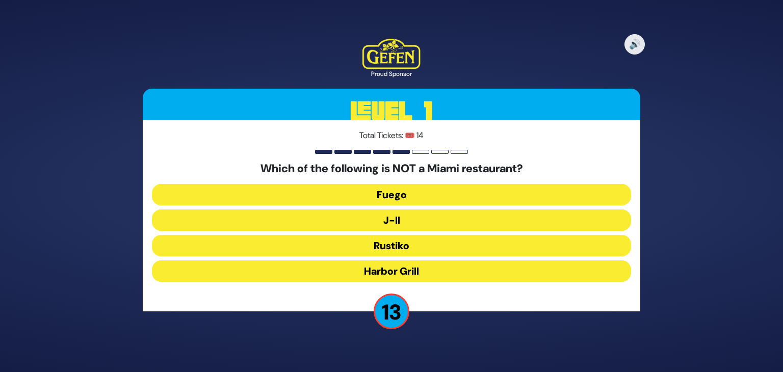
click at [398, 222] on button "J-II" at bounding box center [391, 220] width 479 height 21
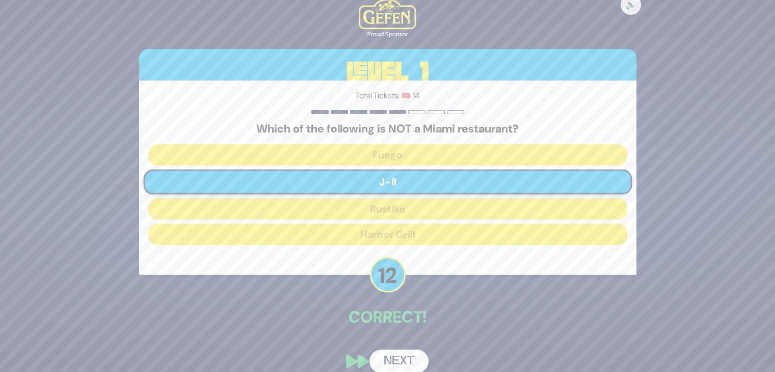
click at [408, 352] on button "Next" at bounding box center [399, 361] width 59 height 23
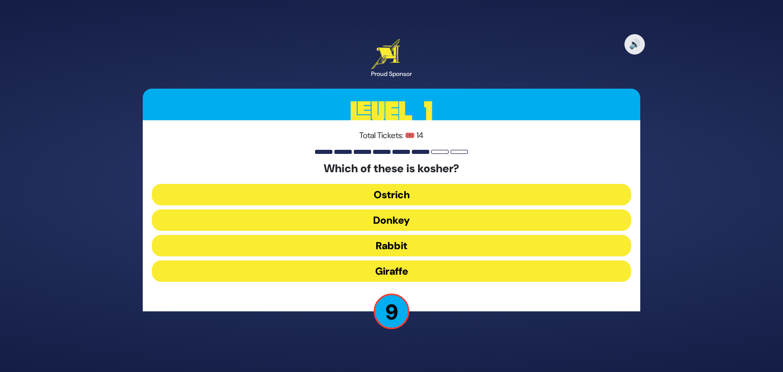
click at [396, 198] on button "Ostrich" at bounding box center [391, 194] width 479 height 21
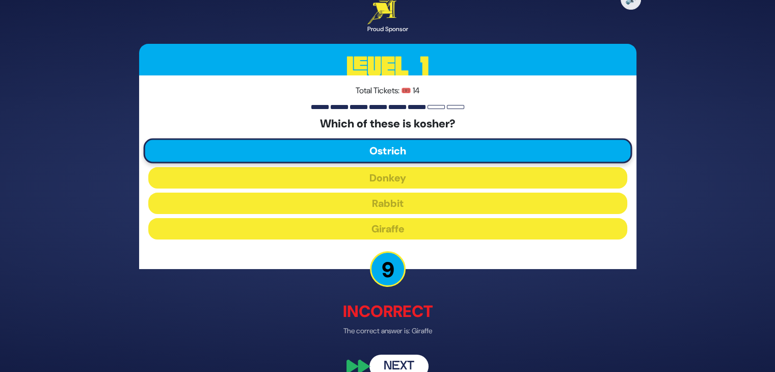
click at [404, 361] on button "Next" at bounding box center [399, 366] width 59 height 23
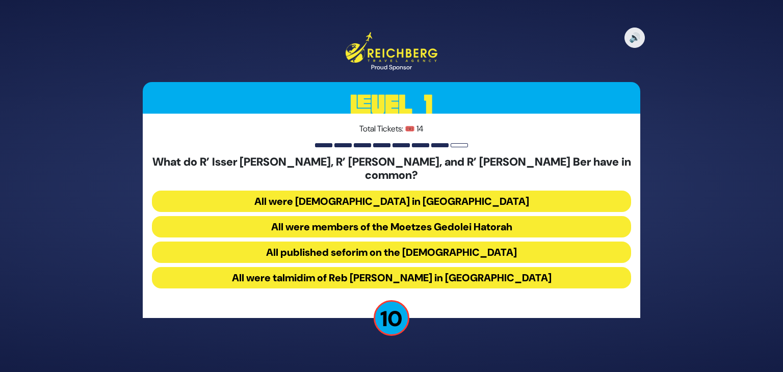
click at [439, 191] on button "All were [DEMOGRAPHIC_DATA] in [GEOGRAPHIC_DATA]" at bounding box center [391, 201] width 479 height 21
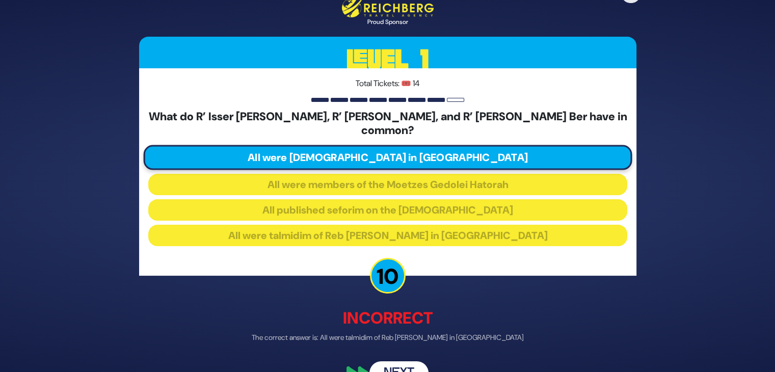
click at [396, 365] on button "Next" at bounding box center [399, 372] width 59 height 23
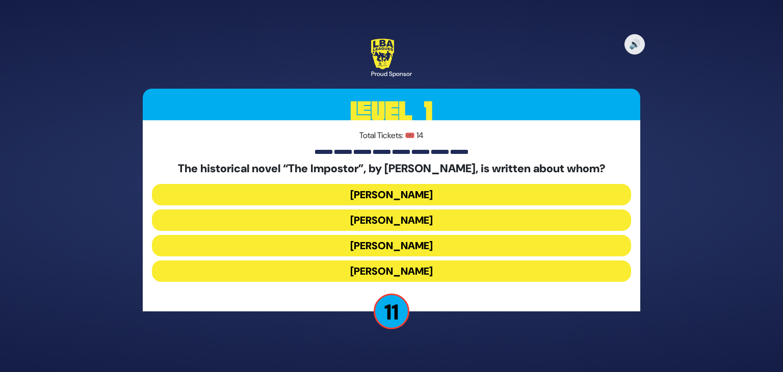
click at [396, 247] on button "[PERSON_NAME]" at bounding box center [391, 245] width 479 height 21
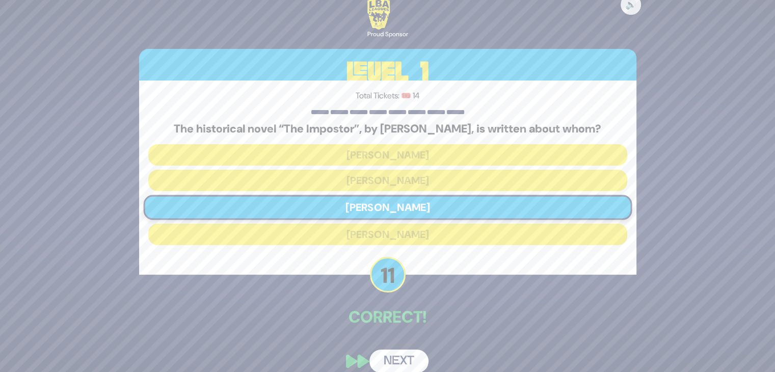
click at [405, 358] on button "Next" at bounding box center [399, 361] width 59 height 23
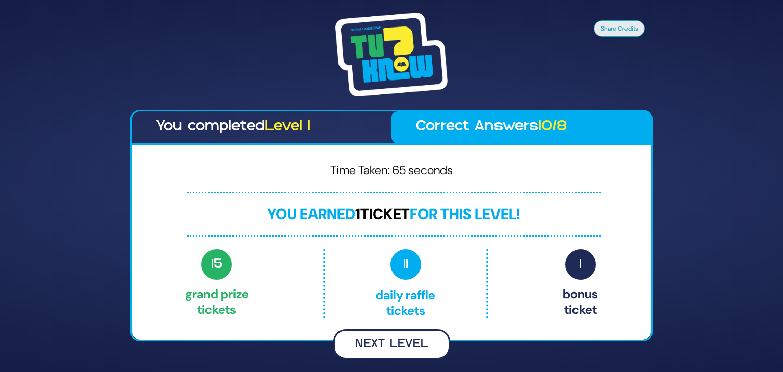
click at [421, 346] on button "Next Level" at bounding box center [391, 344] width 117 height 30
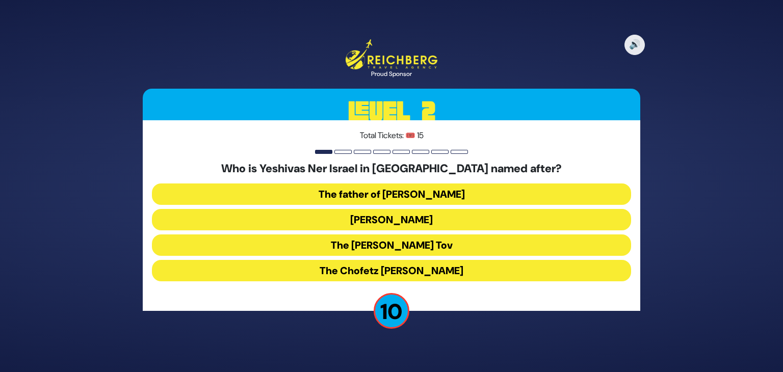
click at [413, 193] on button "The father of [PERSON_NAME]" at bounding box center [391, 194] width 479 height 21
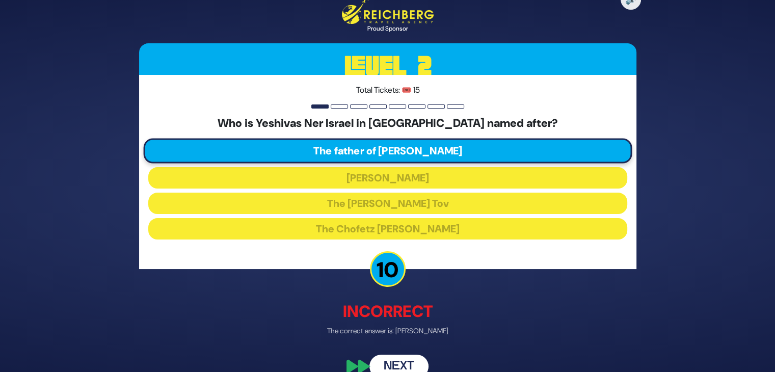
click at [399, 365] on button "Next" at bounding box center [399, 366] width 59 height 23
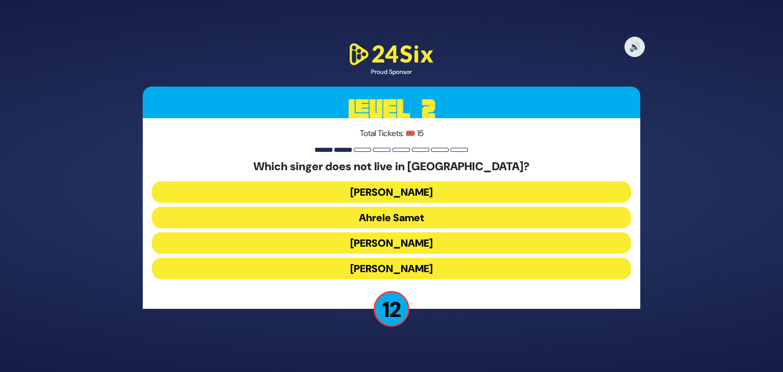
click at [405, 269] on button "[PERSON_NAME]" at bounding box center [391, 268] width 479 height 21
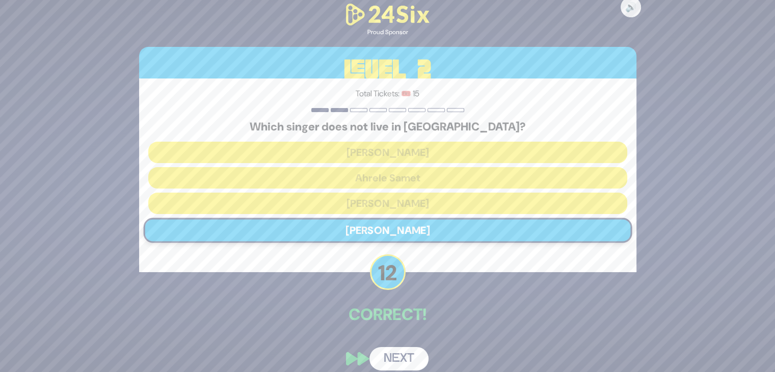
click at [406, 352] on button "Next" at bounding box center [399, 358] width 59 height 23
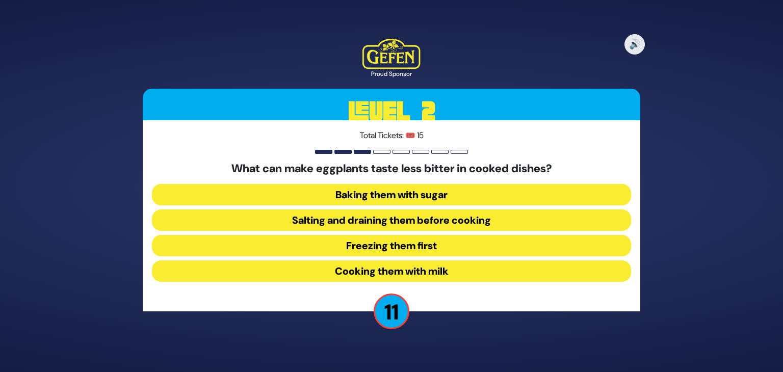
click at [392, 226] on button "Salting and draining them before cooking" at bounding box center [391, 220] width 479 height 21
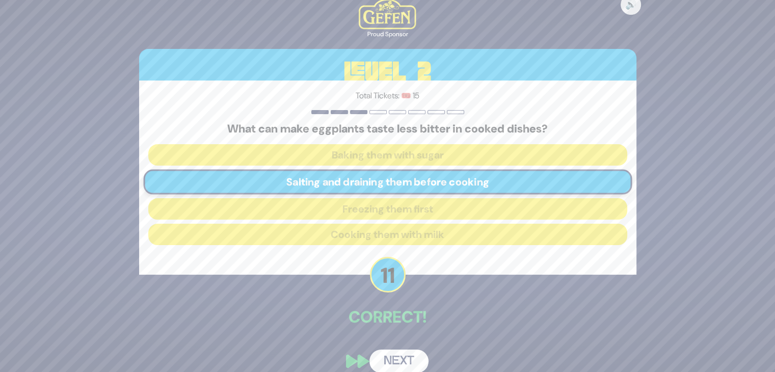
click at [399, 355] on button "Next" at bounding box center [399, 361] width 59 height 23
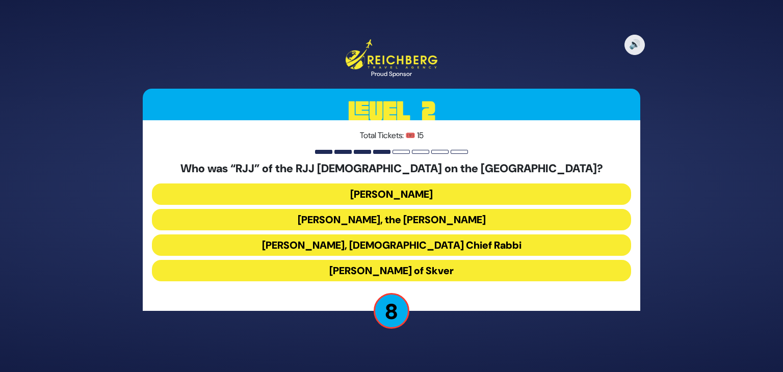
click at [393, 199] on button "[PERSON_NAME]" at bounding box center [391, 194] width 479 height 21
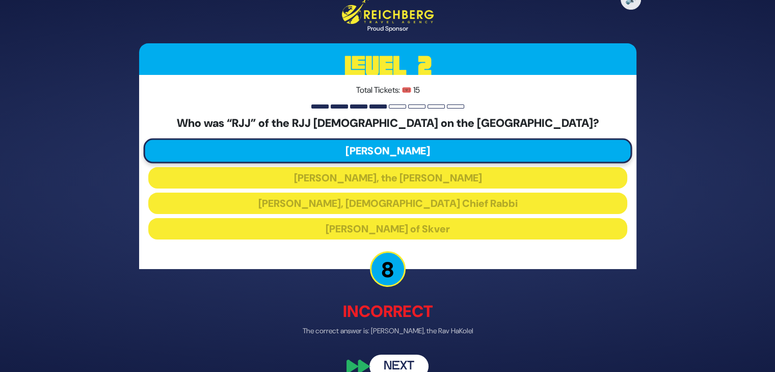
click at [404, 364] on button "Next" at bounding box center [399, 366] width 59 height 23
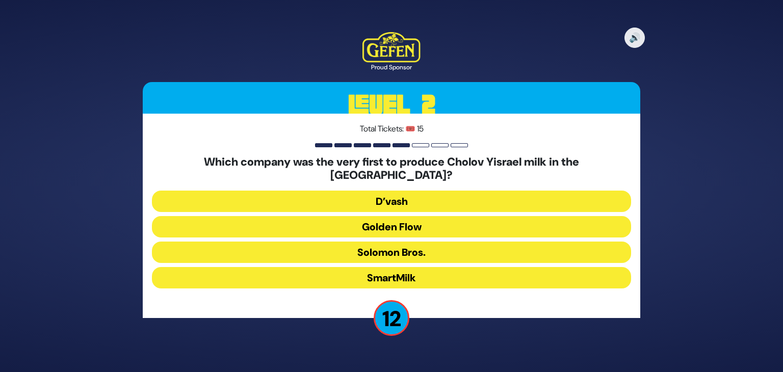
click at [408, 227] on button "Golden Flow" at bounding box center [391, 226] width 479 height 21
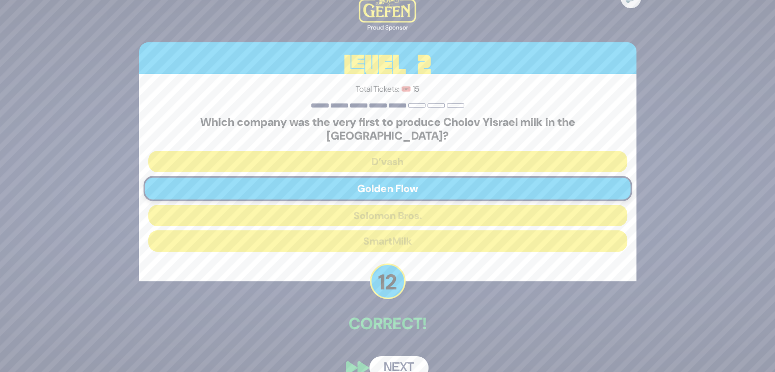
click at [406, 356] on button "Next" at bounding box center [399, 367] width 59 height 23
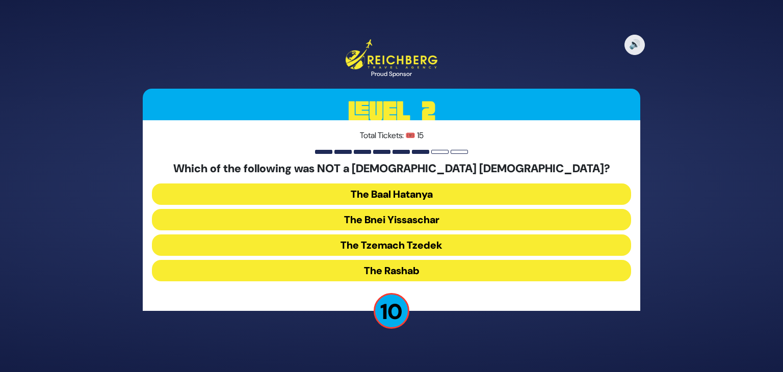
click at [400, 217] on button "The Bnei Yissaschar" at bounding box center [391, 219] width 479 height 21
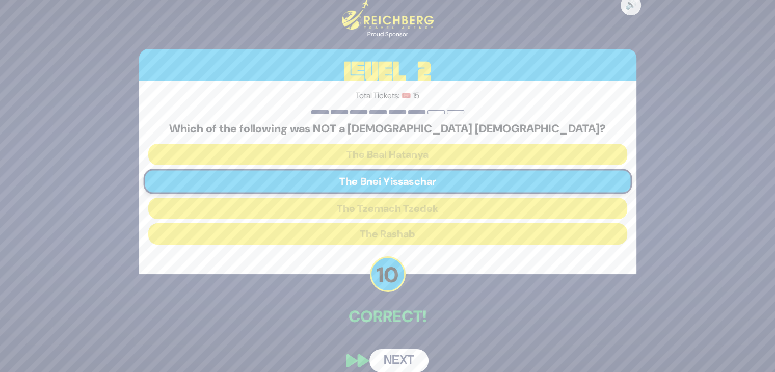
click at [403, 356] on button "Next" at bounding box center [399, 360] width 59 height 23
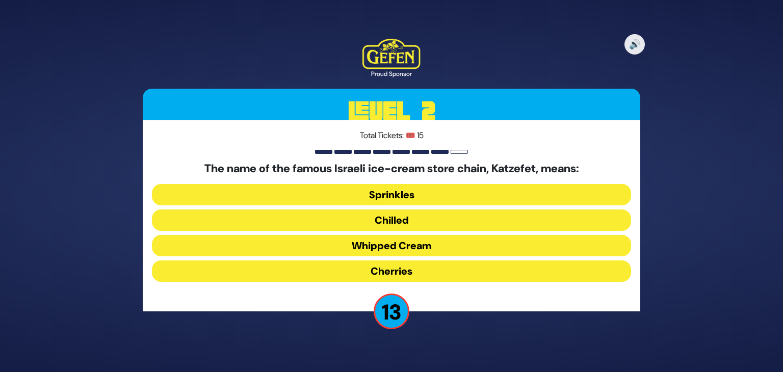
click at [404, 230] on button "Chilled" at bounding box center [391, 220] width 479 height 21
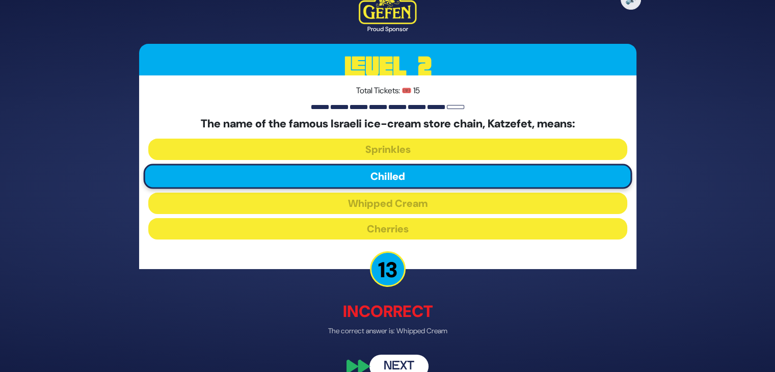
click at [412, 366] on button "Next" at bounding box center [399, 366] width 59 height 23
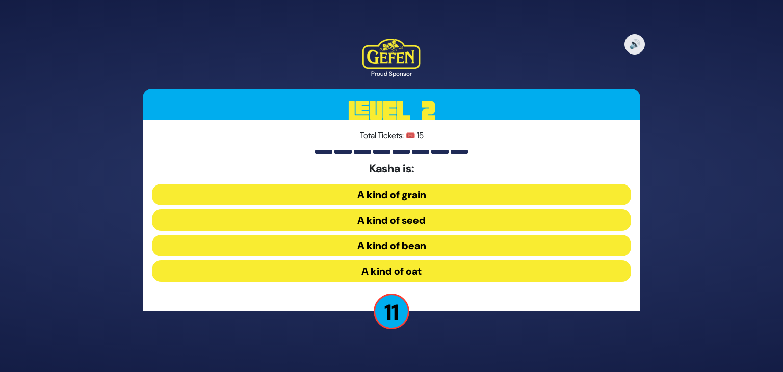
click at [396, 189] on button "A kind of grain" at bounding box center [391, 194] width 479 height 21
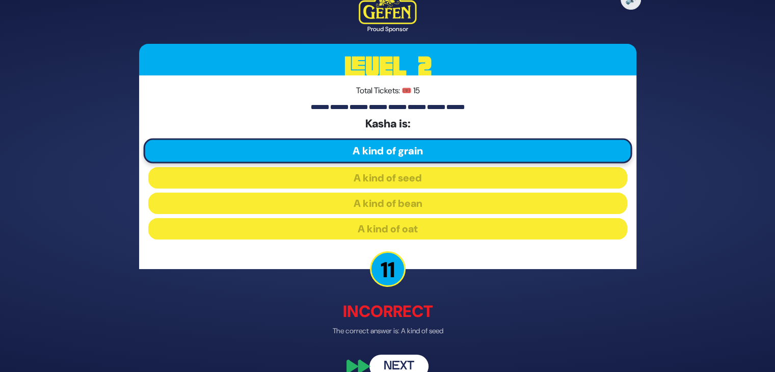
click at [408, 359] on button "Next" at bounding box center [399, 366] width 59 height 23
